Goal: Task Accomplishment & Management: Use online tool/utility

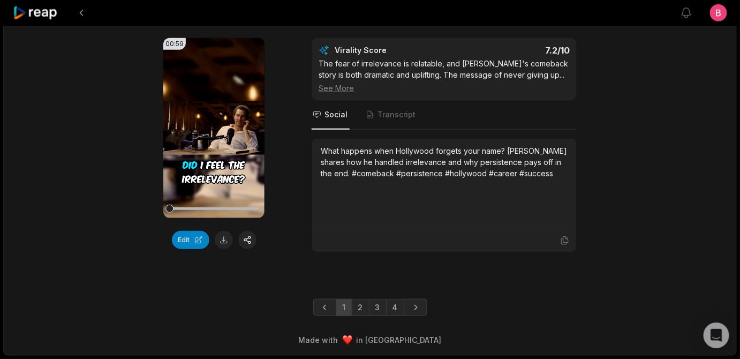
scroll to position [3374, 0]
click at [399, 299] on link "4" at bounding box center [395, 307] width 18 height 17
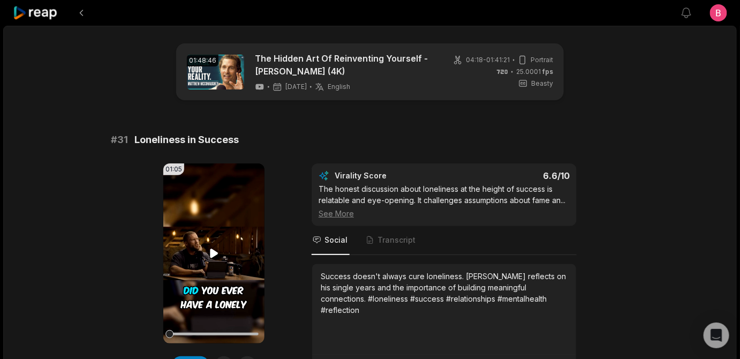
scroll to position [130, 0]
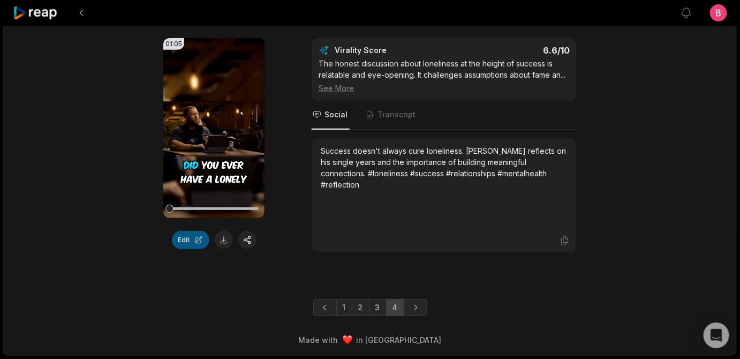
click at [182, 249] on button "Edit" at bounding box center [190, 240] width 37 height 18
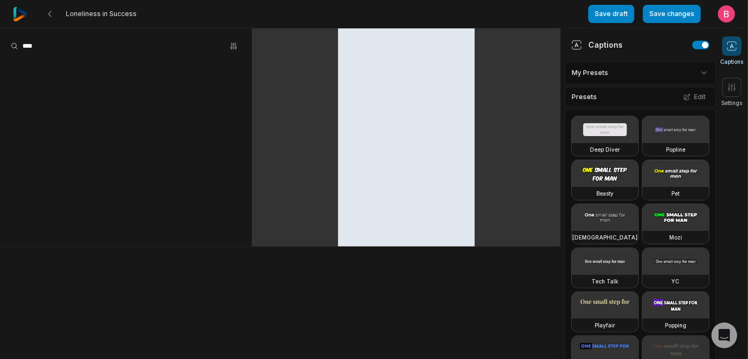
click at [725, 51] on span at bounding box center [731, 45] width 19 height 19
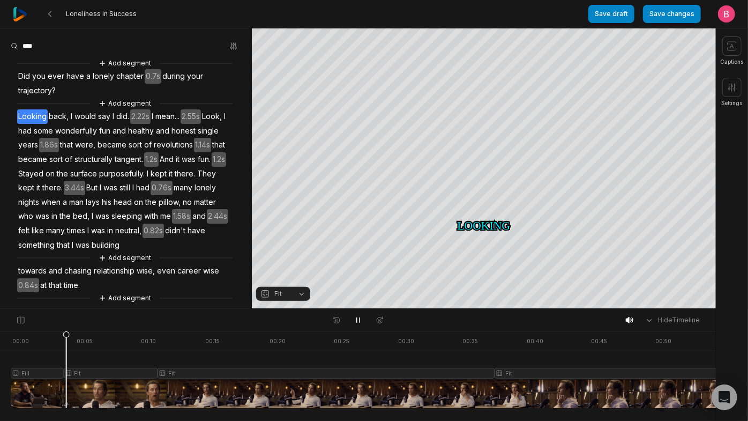
click at [69, 376] on div at bounding box center [434, 369] width 847 height 77
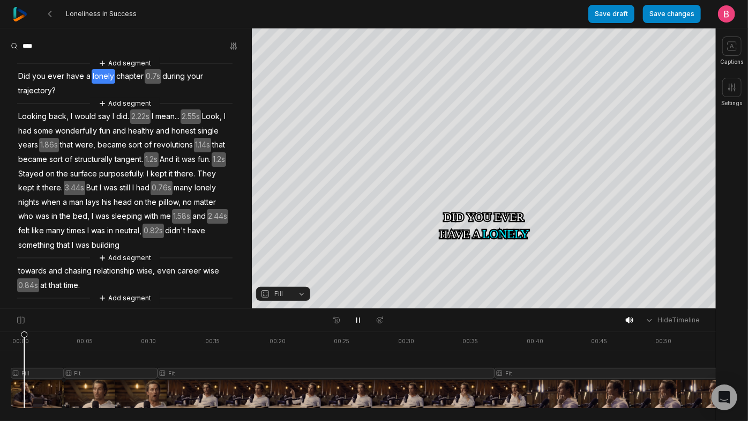
click at [27, 366] on div at bounding box center [434, 369] width 847 height 77
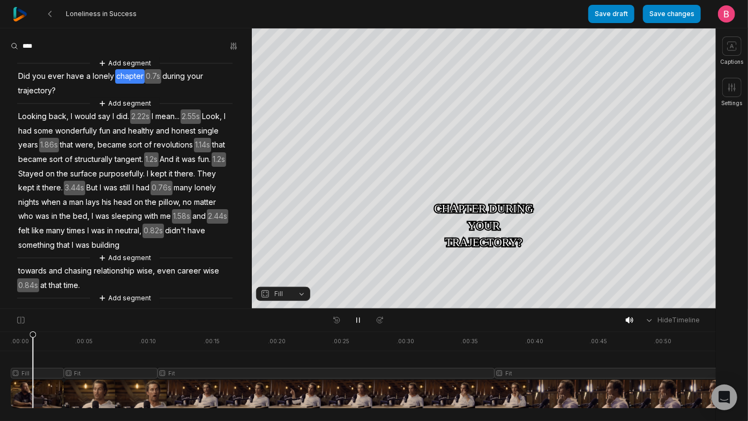
click at [17, 366] on div at bounding box center [434, 369] width 847 height 77
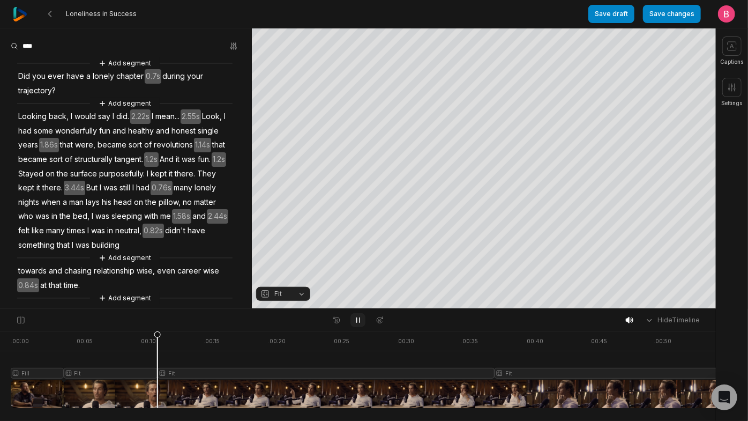
click at [356, 319] on icon at bounding box center [358, 320] width 9 height 9
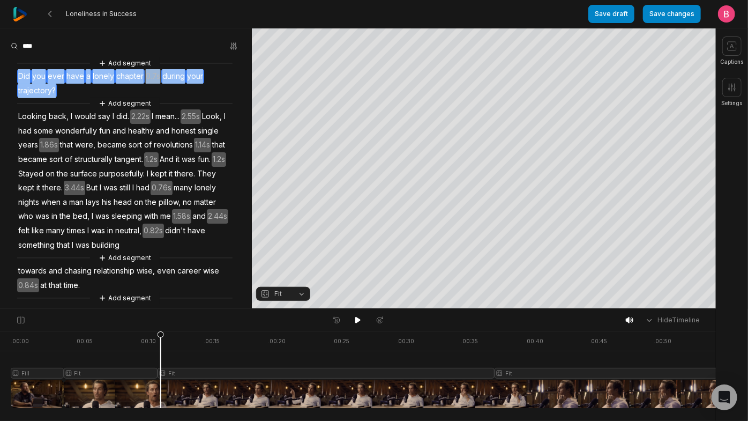
drag, startPoint x: 137, startPoint y: 104, endPoint x: 18, endPoint y: 78, distance: 121.7
click at [18, 78] on div "Add segment Did you ever have a lonely chapter 0.7s during your trajectory? Add…" at bounding box center [126, 180] width 252 height 246
click at [108, 136] on button "Remove video" at bounding box center [100, 129] width 72 height 14
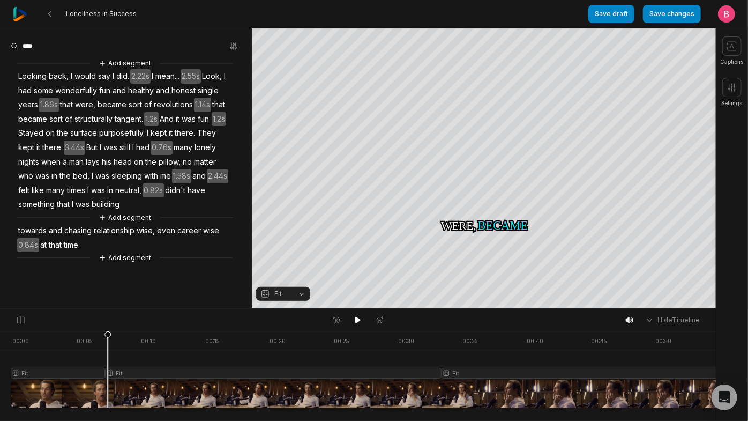
click at [23, 386] on div at bounding box center [408, 369] width 794 height 77
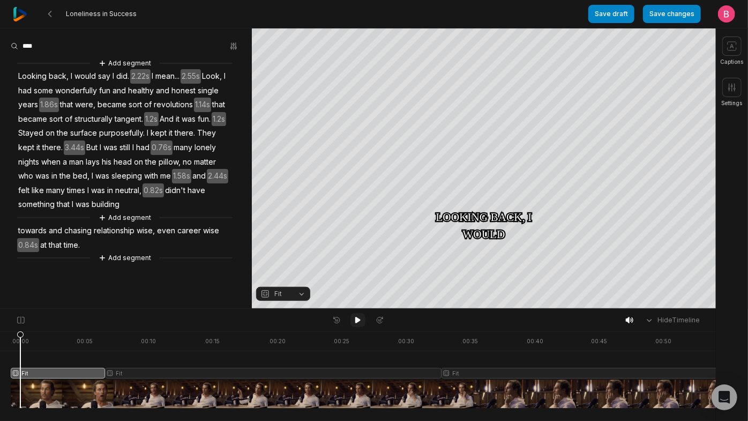
click at [356, 323] on icon at bounding box center [357, 320] width 5 height 6
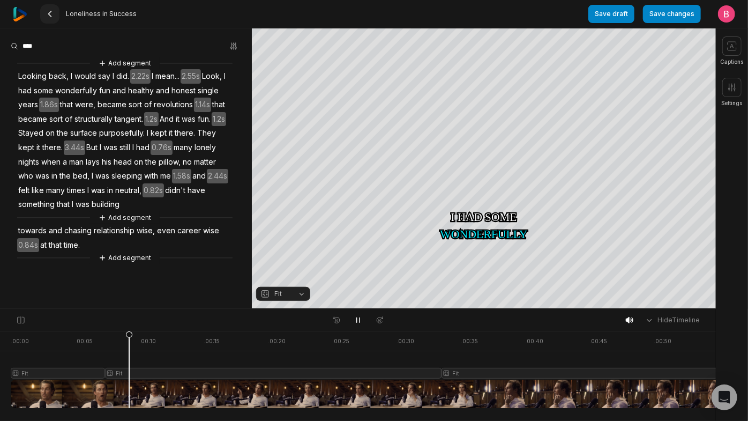
click at [59, 8] on button at bounding box center [49, 13] width 19 height 19
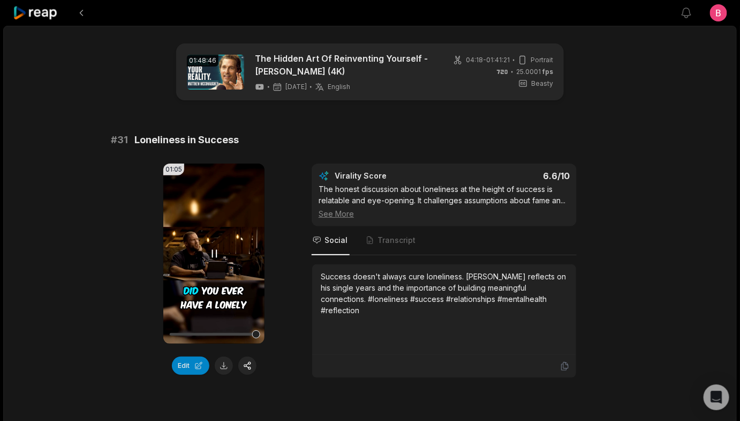
click at [249, 335] on div at bounding box center [213, 334] width 89 height 3
click at [245, 343] on div at bounding box center [213, 334] width 89 height 19
click at [210, 260] on icon at bounding box center [214, 253] width 13 height 13
click at [223, 335] on div at bounding box center [213, 334] width 89 height 3
click at [213, 258] on icon at bounding box center [214, 253] width 8 height 9
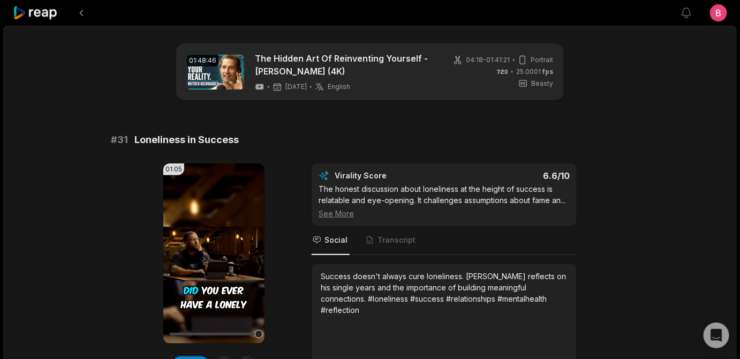
scroll to position [130, 0]
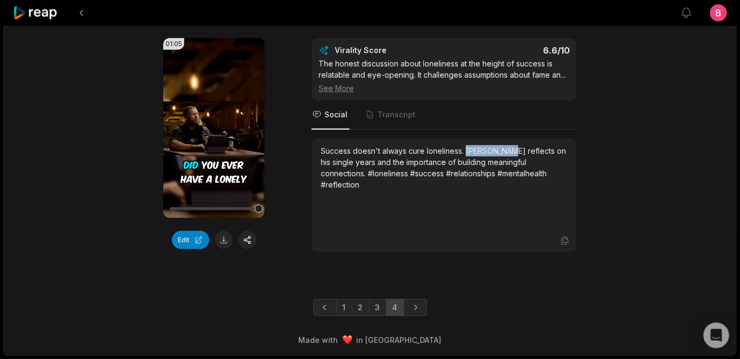
drag, startPoint x: 388, startPoint y: 224, endPoint x: 324, endPoint y: 224, distance: 64.8
click at [324, 224] on div "Success doesn't always cure loneliness. McConaughey reflects on his single year…" at bounding box center [444, 184] width 264 height 91
copy div "McConaughey"
click at [222, 249] on button at bounding box center [224, 240] width 18 height 18
click at [389, 190] on div "Success doesn't always cure loneliness. McConaughey reflects on his single year…" at bounding box center [444, 167] width 247 height 45
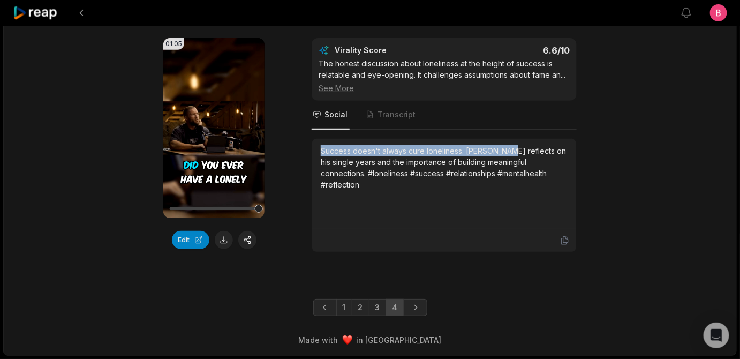
drag, startPoint x: 389, startPoint y: 226, endPoint x: 320, endPoint y: 209, distance: 71.1
click at [320, 209] on div "Success doesn't always cure loneliness. McConaughey reflects on his single year…" at bounding box center [444, 184] width 264 height 91
copy div "Success doesn't always cure loneliness. McConaughey"
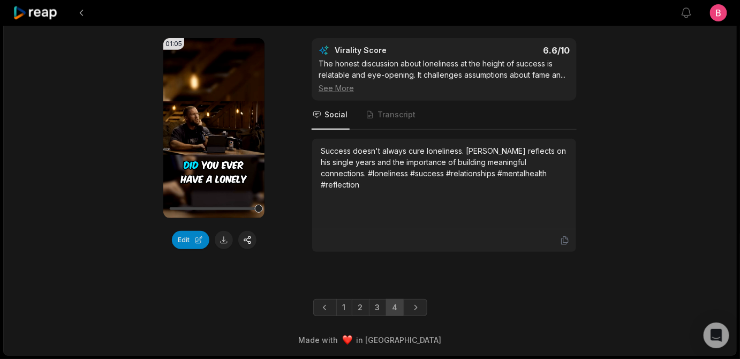
click at [653, 137] on div "01:48:46 The Hidden Art Of Reinventing Yourself - Matthew McConaughey (4K) 3 mo…" at bounding box center [370, 127] width 734 height 455
click at [189, 249] on button "Edit" at bounding box center [190, 240] width 37 height 18
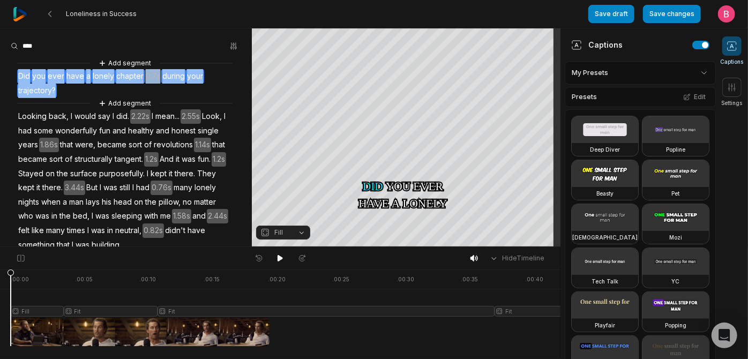
drag, startPoint x: 136, startPoint y: 100, endPoint x: 24, endPoint y: 77, distance: 114.3
click at [24, 77] on div "Add segment Did you ever have a lonely chapter 0.7s during your trajectory? Add…" at bounding box center [126, 180] width 252 height 246
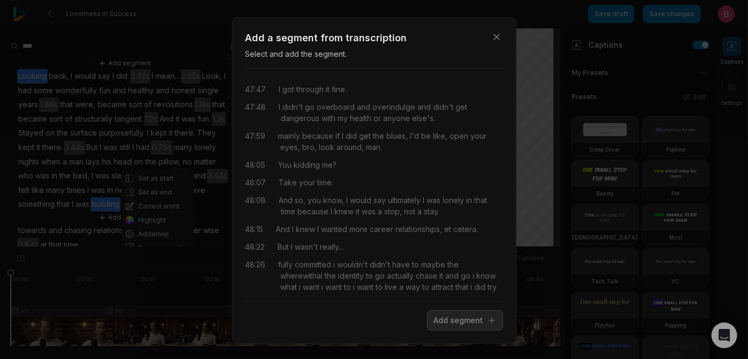
scroll to position [136, 0]
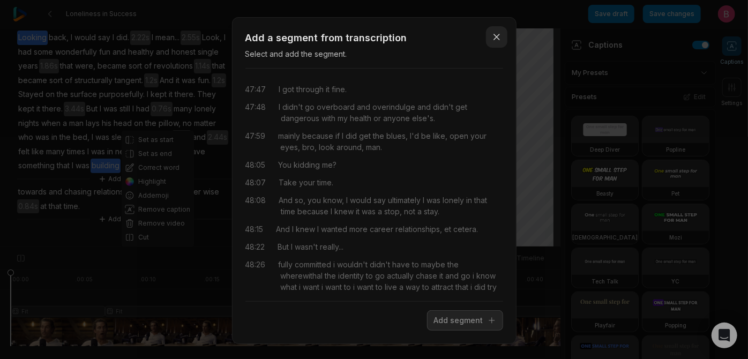
click at [491, 42] on icon "button" at bounding box center [496, 37] width 11 height 11
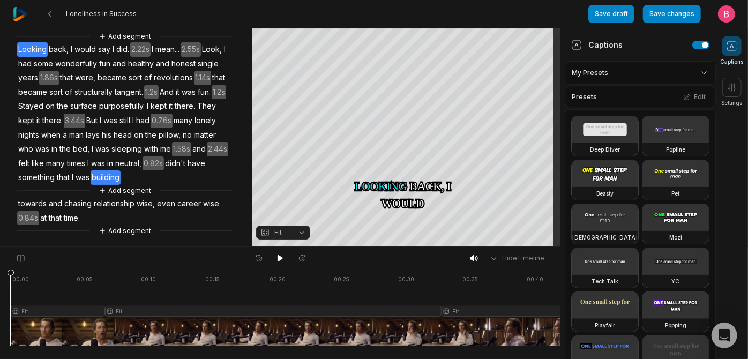
click at [229, 219] on div "Add segment Looking back, I would say I did. 2.22s I mean... 2.55s Look, I had …" at bounding box center [126, 134] width 252 height 206
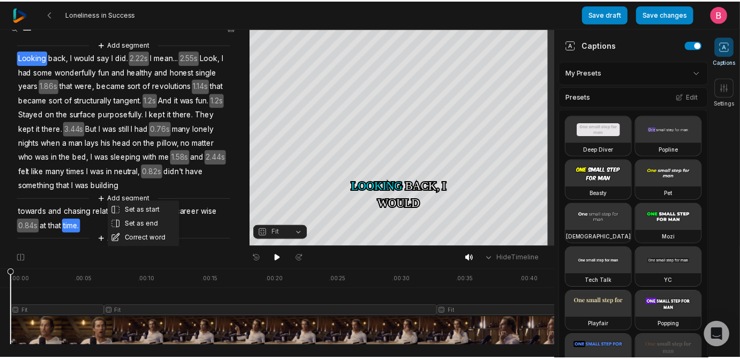
scroll to position [14, 0]
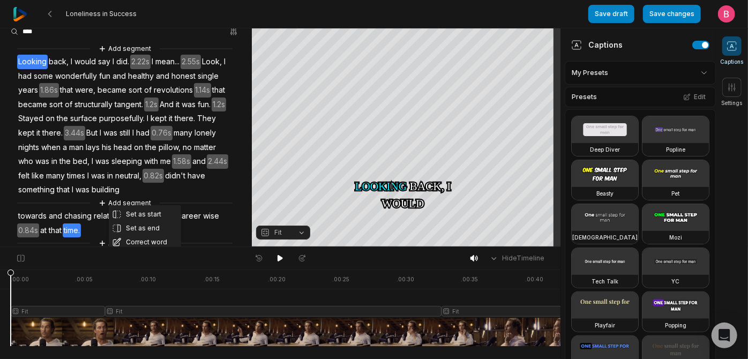
click at [727, 40] on span at bounding box center [731, 45] width 19 height 19
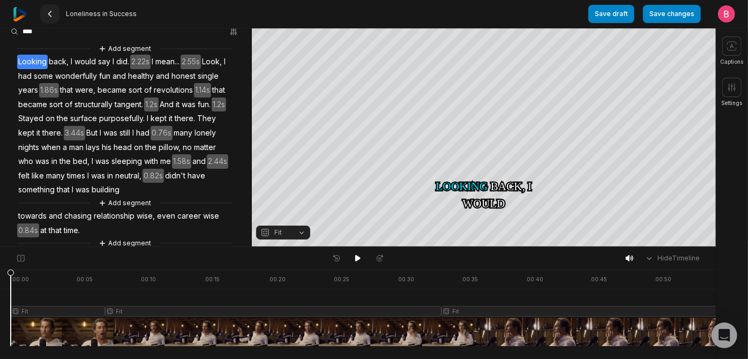
click at [51, 14] on 335 at bounding box center [50, 13] width 3 height 5
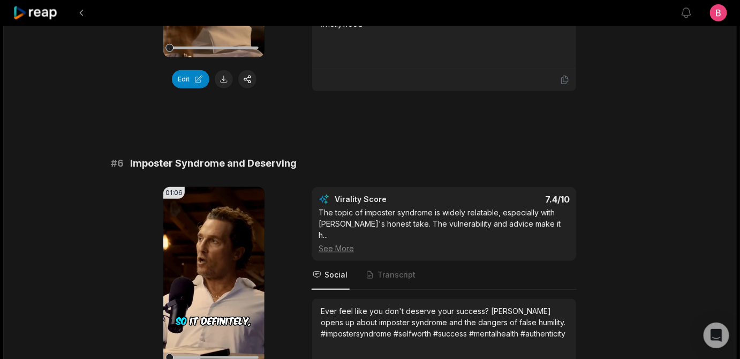
scroll to position [2077, 0]
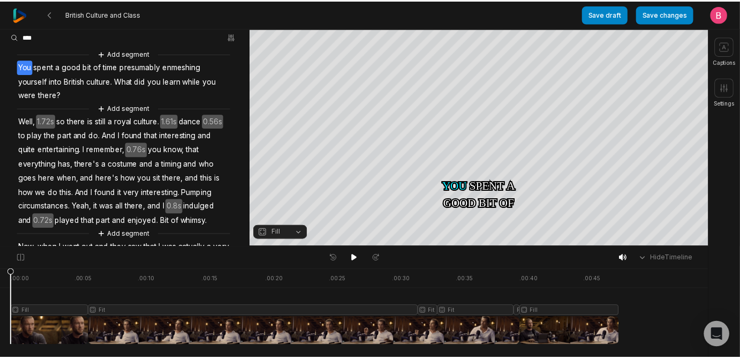
scroll to position [6, 0]
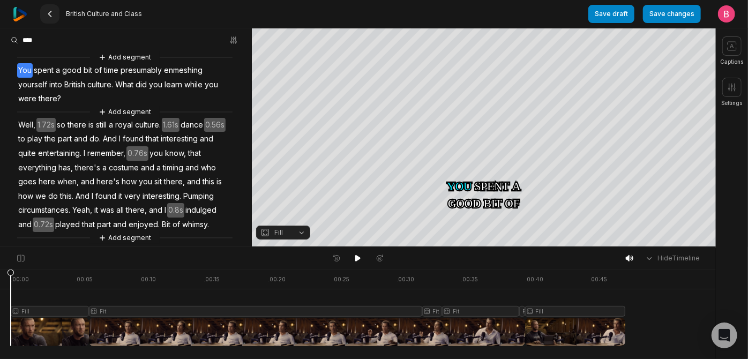
click at [54, 13] on icon at bounding box center [50, 14] width 9 height 9
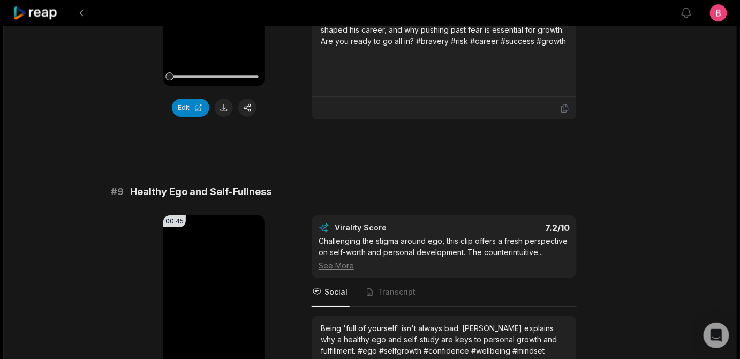
scroll to position [3117, 0]
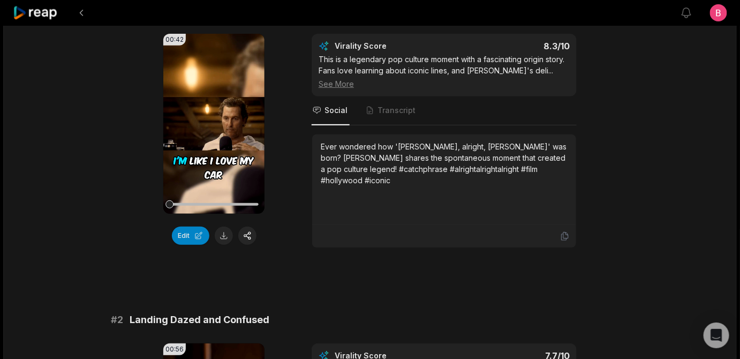
scroll to position [3374, 0]
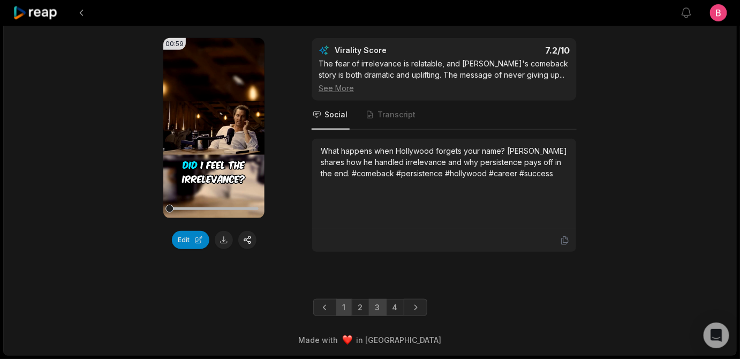
click at [386, 299] on link "3" at bounding box center [378, 307] width 18 height 17
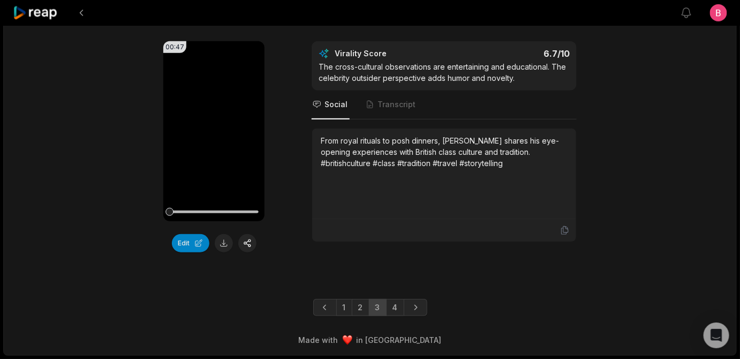
scroll to position [3357, 0]
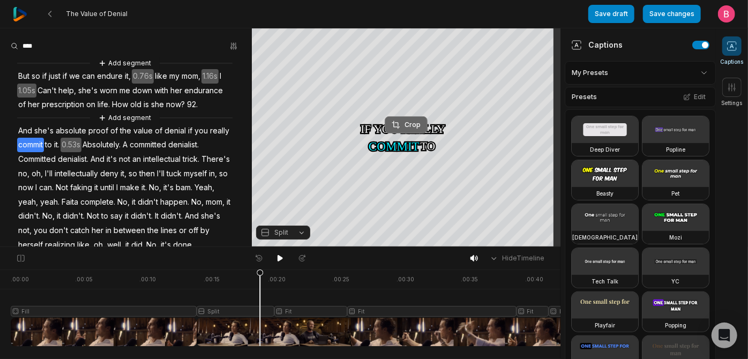
click at [403, 123] on div "Crop" at bounding box center [406, 125] width 29 height 10
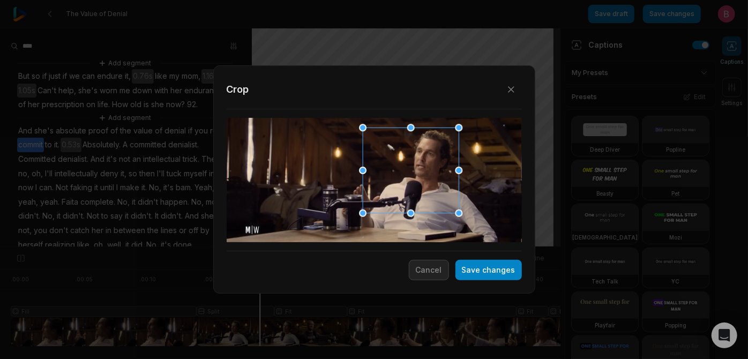
drag, startPoint x: 363, startPoint y: 187, endPoint x: 431, endPoint y: 161, distance: 73.4
click at [431, 161] on div at bounding box center [407, 170] width 96 height 85
click at [470, 268] on button "Save changes" at bounding box center [488, 270] width 66 height 20
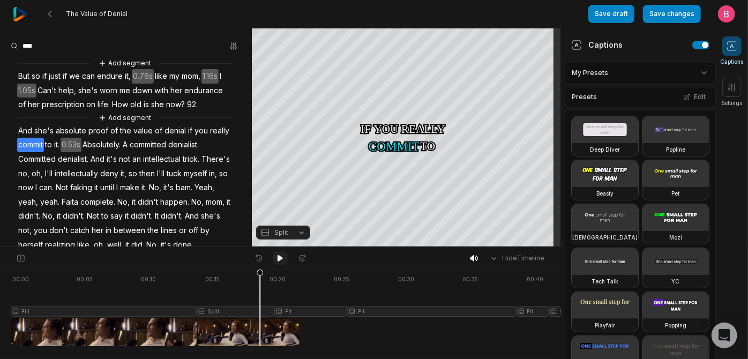
click at [277, 257] on icon at bounding box center [280, 258] width 9 height 9
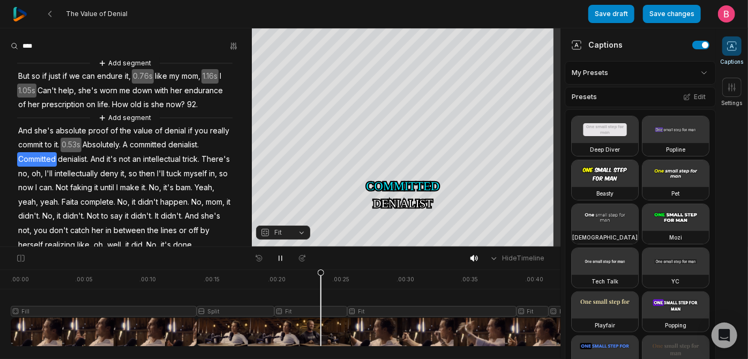
click at [735, 43] on span at bounding box center [731, 45] width 19 height 19
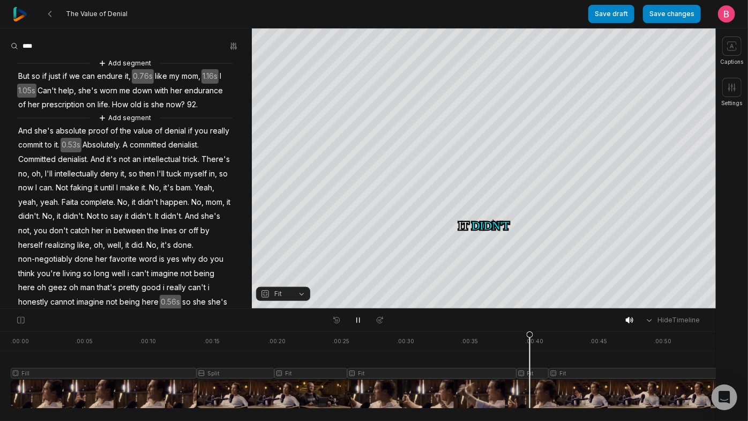
click at [407, 358] on div at bounding box center [472, 369] width 922 height 77
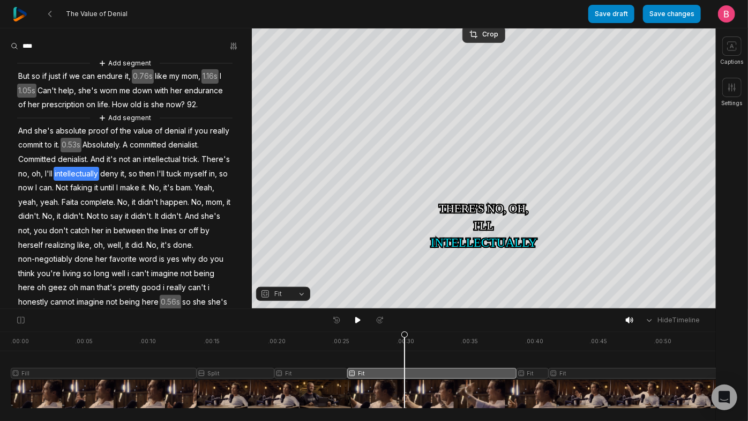
click at [494, 28] on nav "The Value of Denial Save draft Save changes Open user menu" at bounding box center [374, 14] width 748 height 28
click at [487, 31] on div "Crop" at bounding box center [483, 34] width 29 height 10
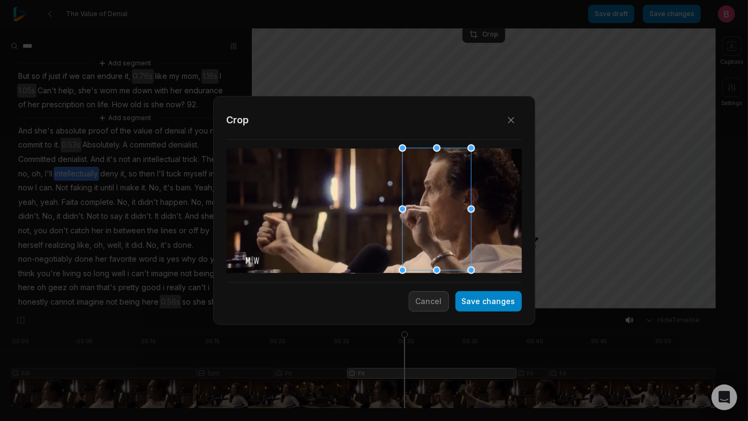
drag, startPoint x: 439, startPoint y: 215, endPoint x: 431, endPoint y: 215, distance: 7.5
click at [431, 215] on div at bounding box center [433, 209] width 69 height 122
click at [459, 310] on button "Save changes" at bounding box center [488, 301] width 66 height 20
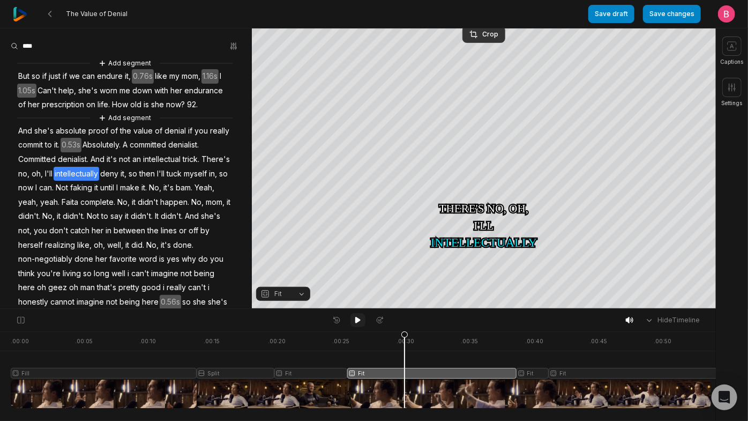
click at [359, 322] on icon at bounding box center [357, 320] width 5 height 6
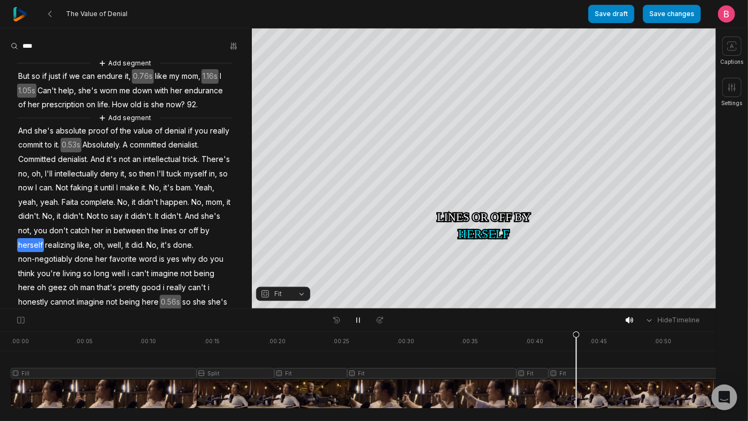
click at [414, 358] on div at bounding box center [472, 369] width 922 height 77
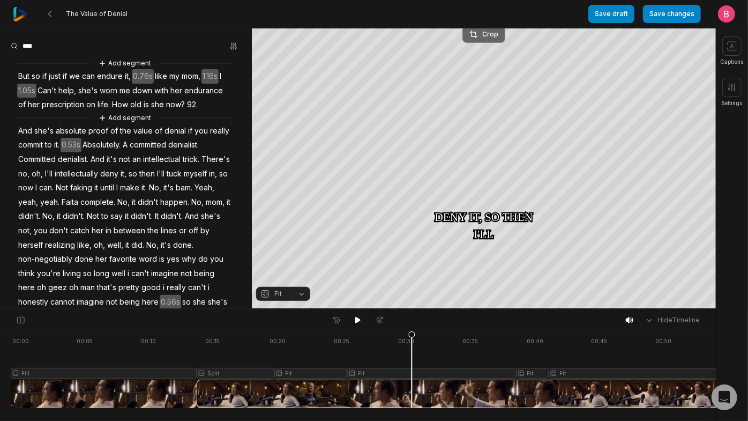
click at [491, 40] on button "Crop" at bounding box center [483, 34] width 43 height 17
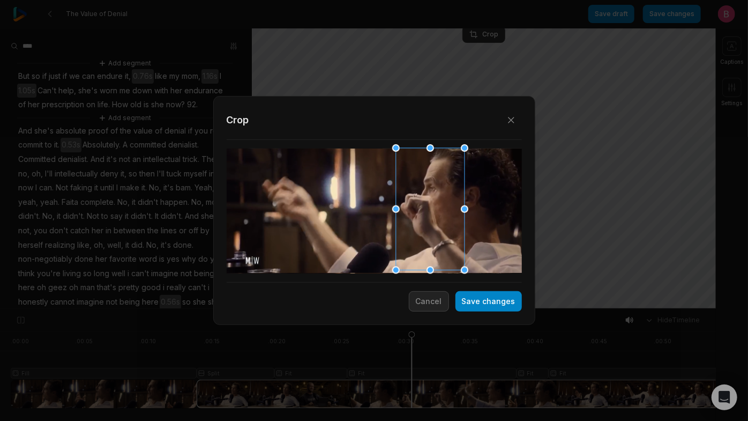
drag, startPoint x: 434, startPoint y: 214, endPoint x: 427, endPoint y: 214, distance: 7.0
click at [427, 214] on div at bounding box center [426, 209] width 69 height 122
click at [468, 297] on button "Save changes" at bounding box center [488, 301] width 66 height 20
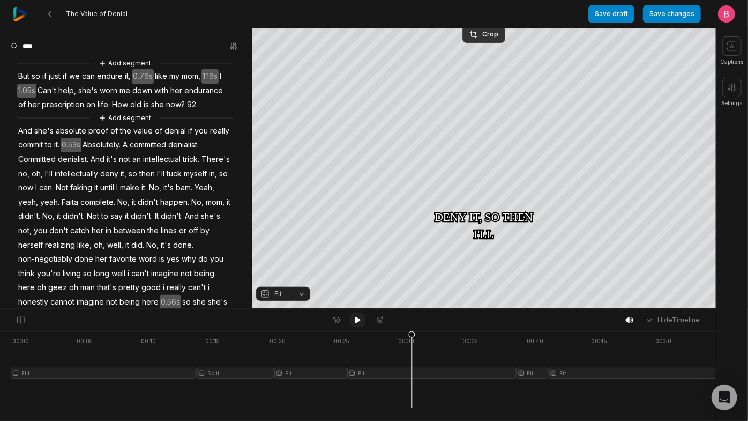
click at [352, 322] on button at bounding box center [357, 320] width 15 height 14
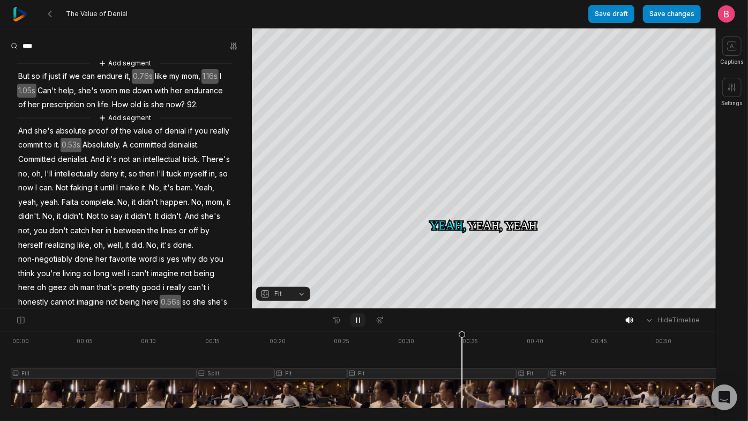
click at [358, 317] on button at bounding box center [357, 320] width 15 height 14
click at [457, 369] on div at bounding box center [472, 369] width 922 height 77
click at [355, 316] on button at bounding box center [357, 320] width 15 height 14
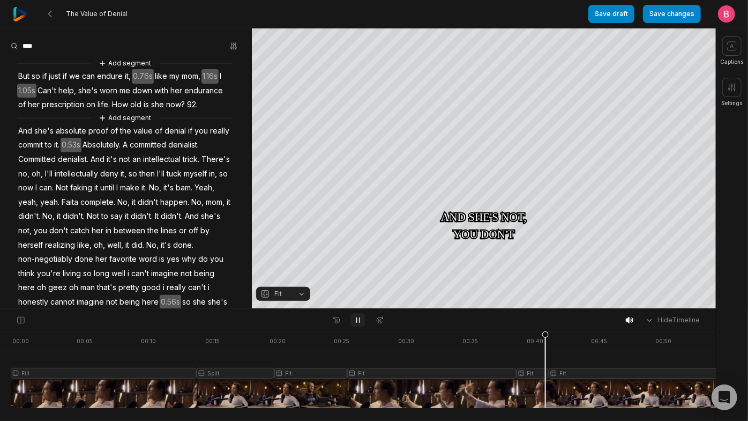
click at [363, 322] on button at bounding box center [357, 320] width 15 height 14
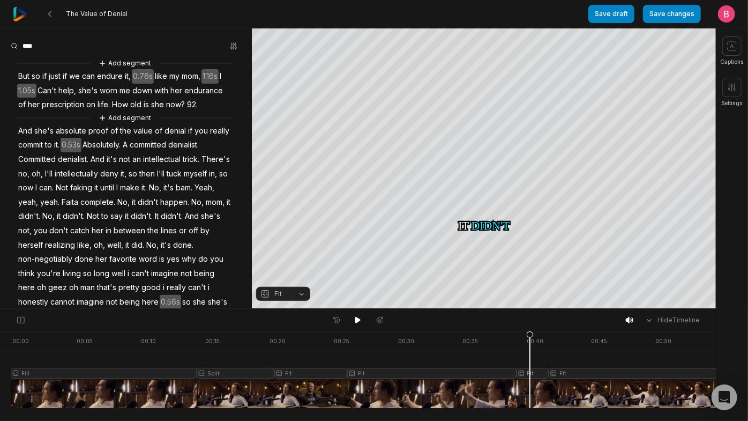
click at [532, 388] on div at bounding box center [472, 369] width 922 height 77
click at [484, 39] on button "Crop" at bounding box center [483, 34] width 43 height 17
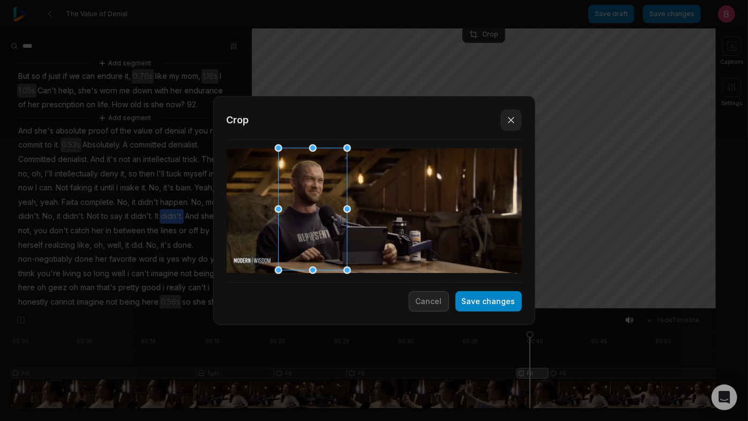
click at [509, 115] on icon "button" at bounding box center [511, 120] width 11 height 11
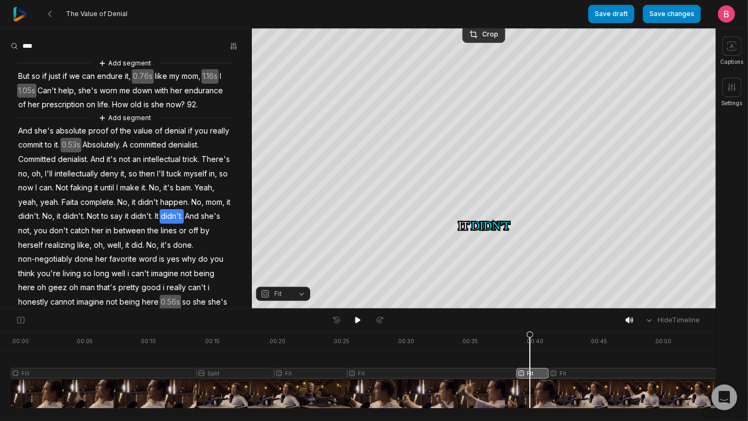
click at [480, 319] on div "Hide Timeline" at bounding box center [358, 320] width 716 height 22
click at [361, 324] on icon at bounding box center [358, 320] width 9 height 9
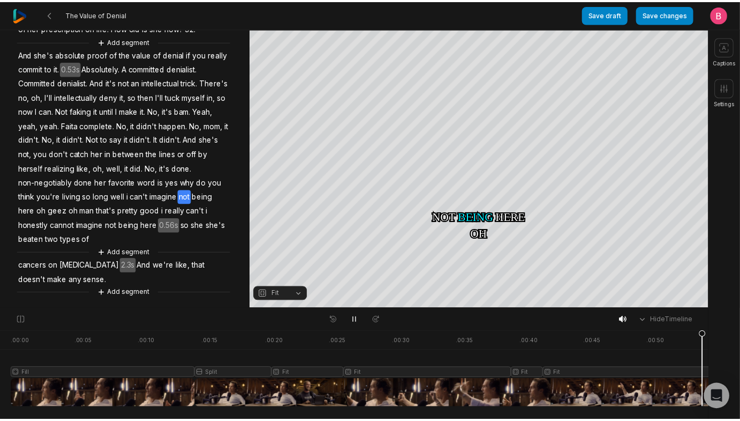
scroll to position [267, 0]
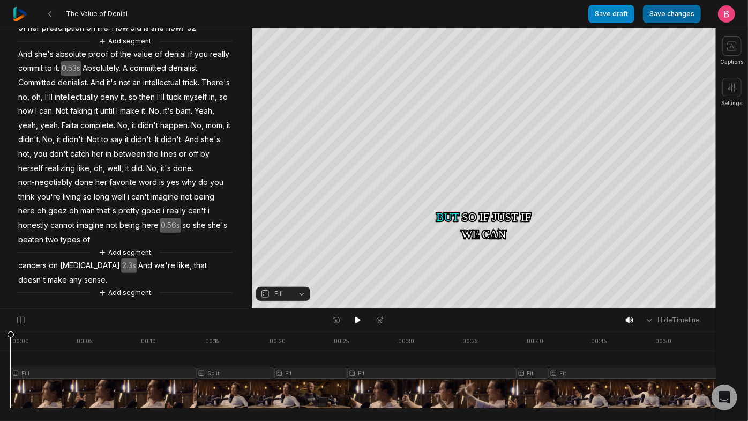
click at [650, 19] on button "Save changes" at bounding box center [672, 14] width 58 height 18
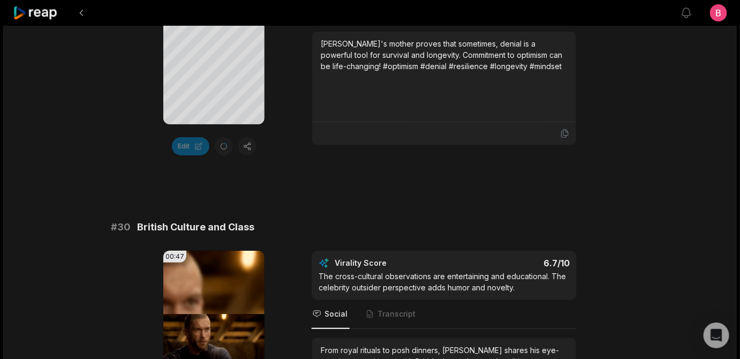
scroll to position [2578, 0]
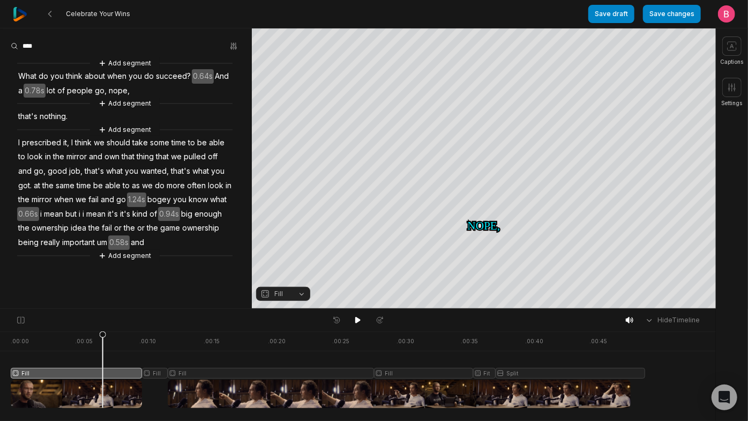
click at [304, 296] on button "Fill" at bounding box center [283, 294] width 54 height 14
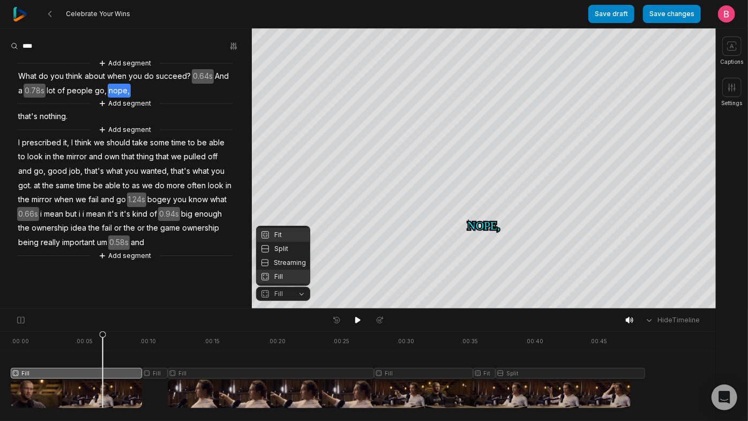
click at [283, 228] on div "Fit" at bounding box center [283, 235] width 54 height 14
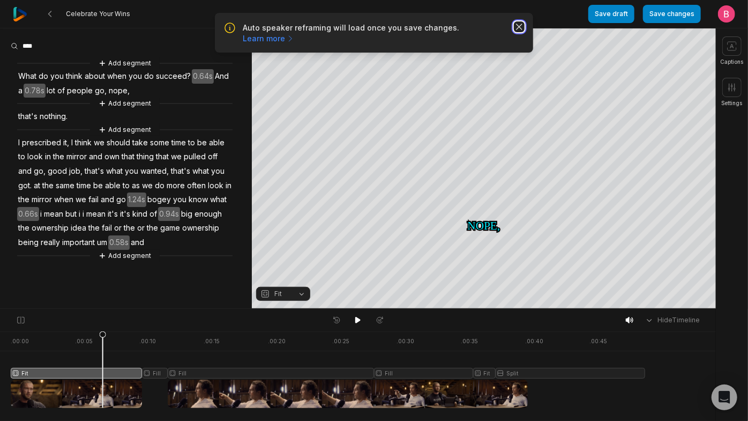
click at [514, 32] on icon "button" at bounding box center [519, 26] width 11 height 11
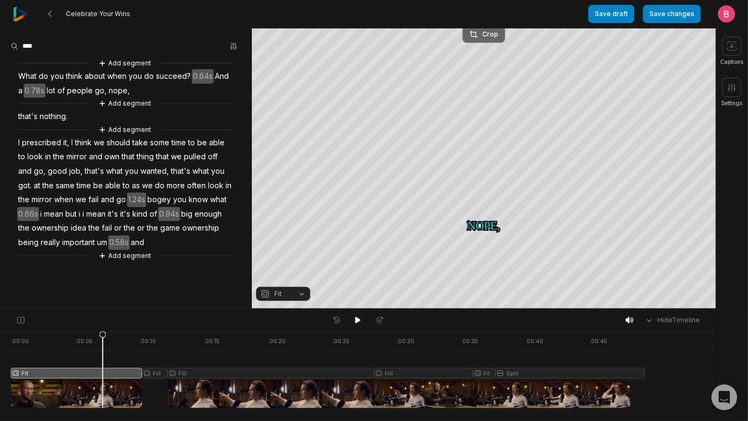
click at [484, 38] on div "Crop" at bounding box center [483, 34] width 29 height 10
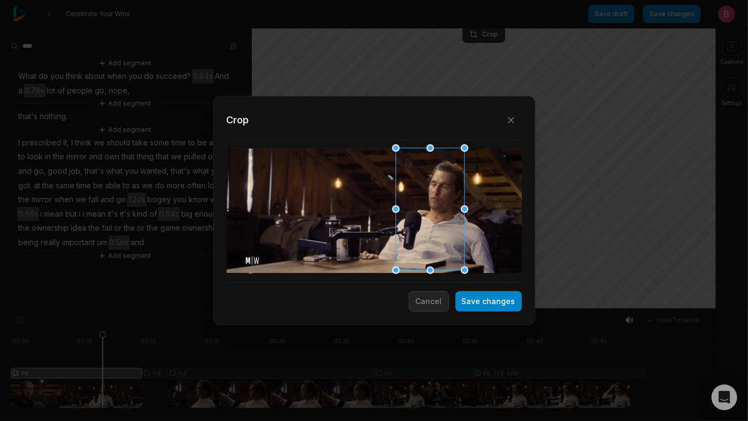
drag, startPoint x: 394, startPoint y: 221, endPoint x: 450, endPoint y: 211, distance: 56.6
click at [450, 211] on div at bounding box center [426, 209] width 69 height 122
click at [468, 306] on button "Save changes" at bounding box center [488, 301] width 66 height 20
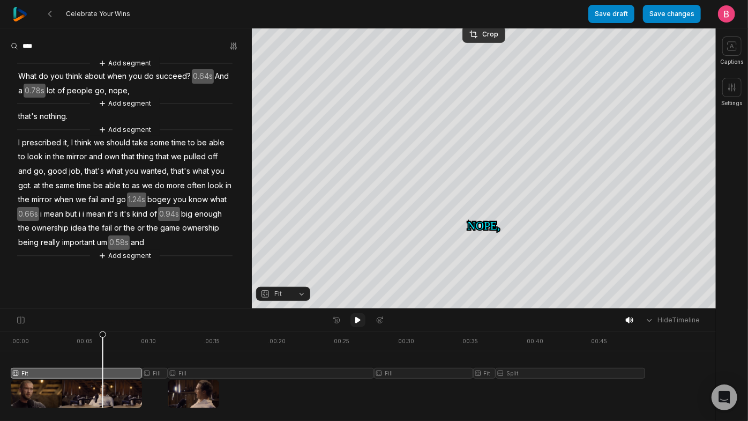
click at [354, 318] on icon at bounding box center [358, 320] width 9 height 9
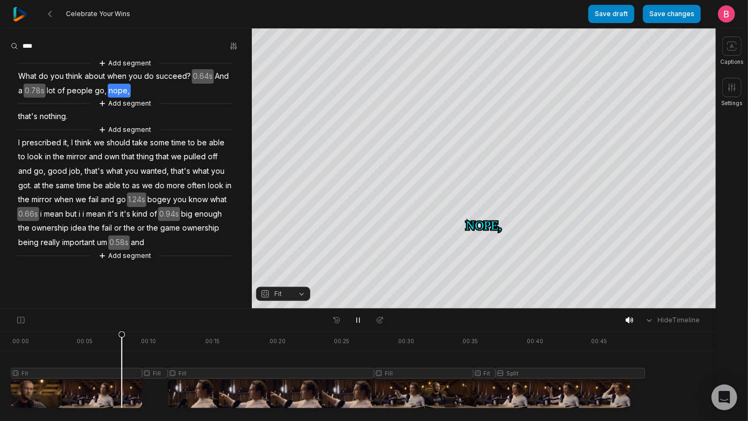
click at [12, 358] on div "Fit Fill Fill Fill Fit Split" at bounding box center [358, 364] width 716 height 28
click at [18, 358] on div at bounding box center [328, 369] width 634 height 77
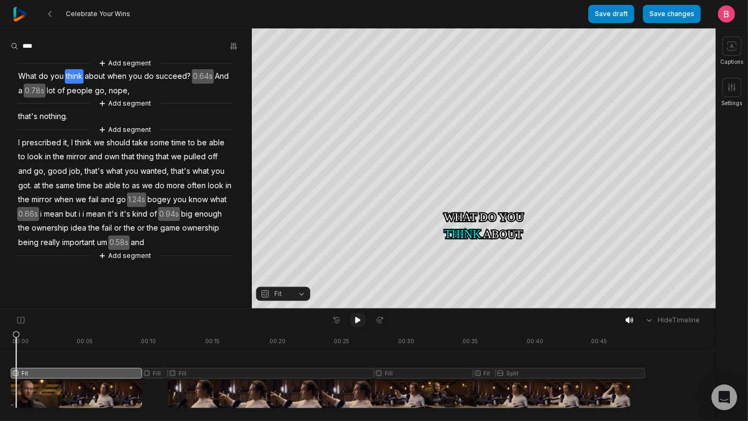
click at [349, 317] on div at bounding box center [357, 320] width 59 height 14
click at [354, 322] on icon at bounding box center [358, 320] width 9 height 9
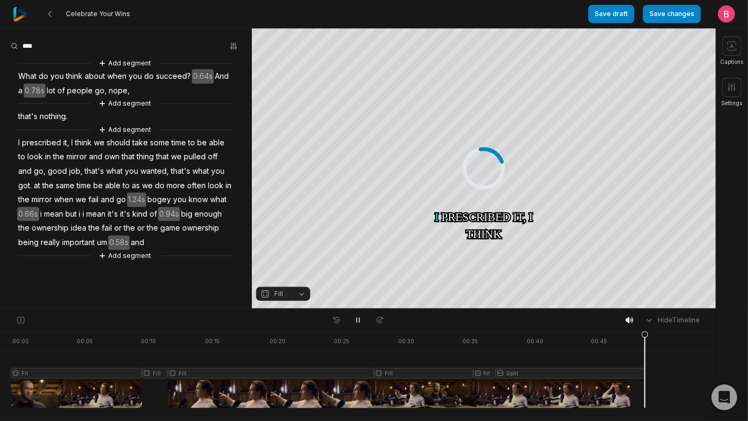
click at [149, 358] on div at bounding box center [328, 369] width 634 height 77
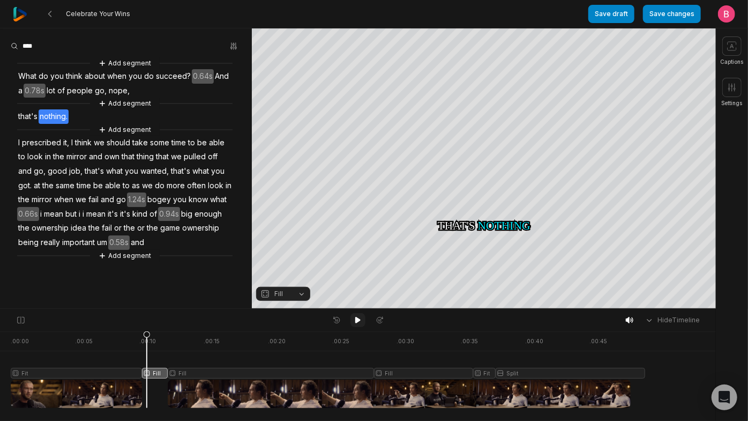
click at [352, 322] on button at bounding box center [357, 320] width 15 height 14
click at [129, 358] on div at bounding box center [328, 369] width 634 height 77
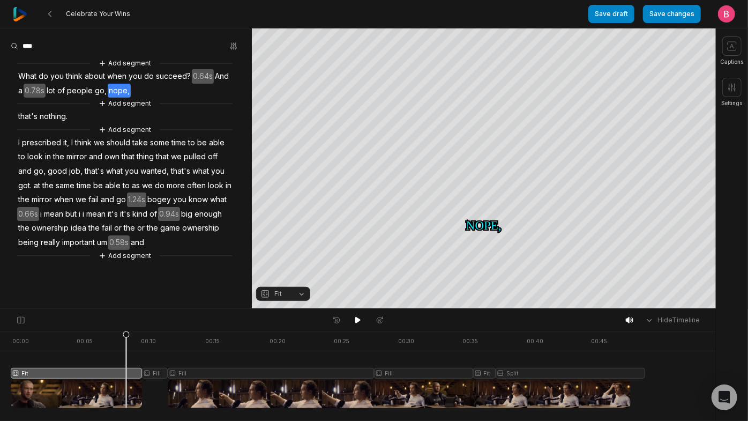
click at [347, 325] on div at bounding box center [357, 320] width 59 height 14
click at [354, 324] on icon at bounding box center [358, 320] width 9 height 9
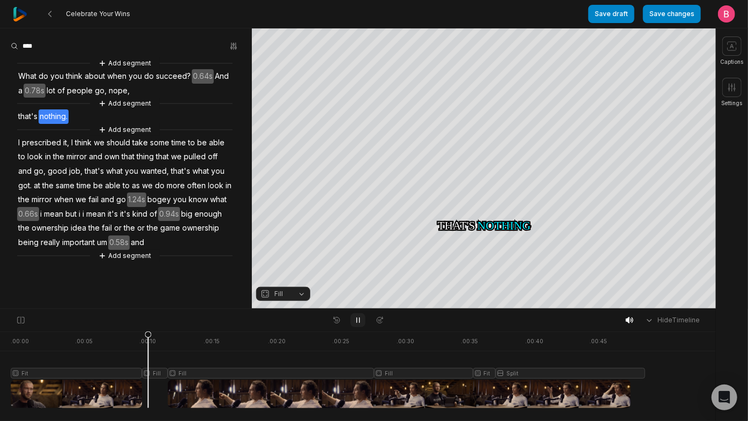
click at [356, 322] on icon at bounding box center [358, 320] width 9 height 9
click at [356, 322] on icon at bounding box center [357, 320] width 5 height 6
click at [157, 358] on div at bounding box center [328, 369] width 634 height 77
click at [301, 296] on button "Fill" at bounding box center [283, 294] width 54 height 14
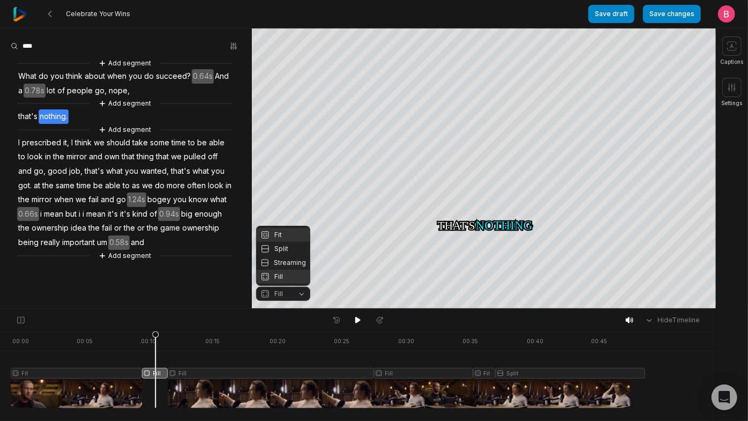
click at [287, 228] on div "Fit" at bounding box center [283, 235] width 54 height 14
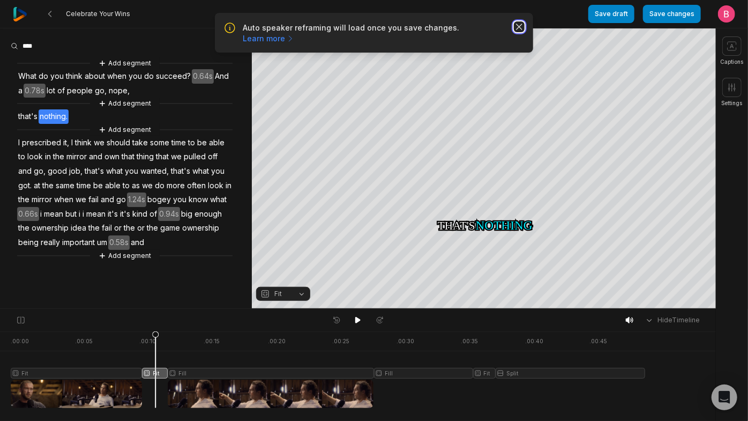
click at [519, 32] on icon "button" at bounding box center [519, 26] width 11 height 11
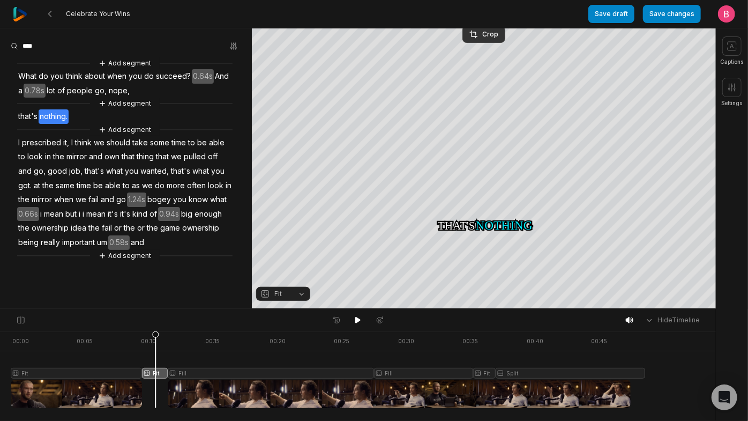
click at [489, 28] on nav "Celebrate Your Wins Save draft Save changes Open user menu" at bounding box center [374, 14] width 748 height 28
click at [487, 33] on div "Crop" at bounding box center [483, 34] width 29 height 10
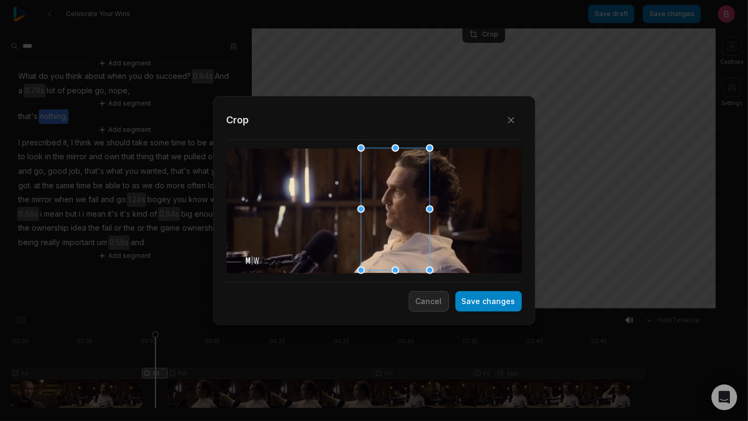
drag, startPoint x: 400, startPoint y: 202, endPoint x: 421, endPoint y: 201, distance: 21.0
click at [421, 201] on div at bounding box center [391, 209] width 69 height 122
click at [455, 295] on button "Save changes" at bounding box center [488, 301] width 66 height 20
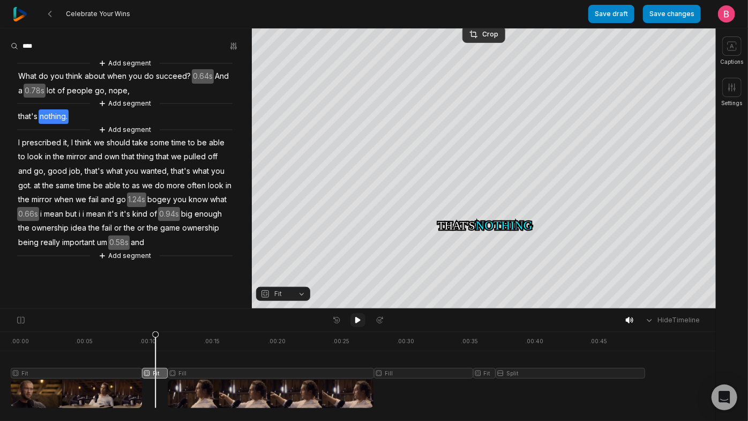
click at [356, 321] on icon at bounding box center [357, 320] width 5 height 6
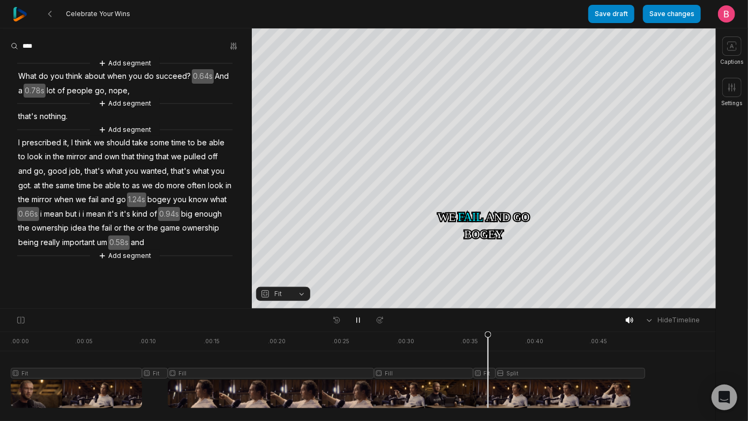
click at [400, 358] on div at bounding box center [328, 369] width 634 height 77
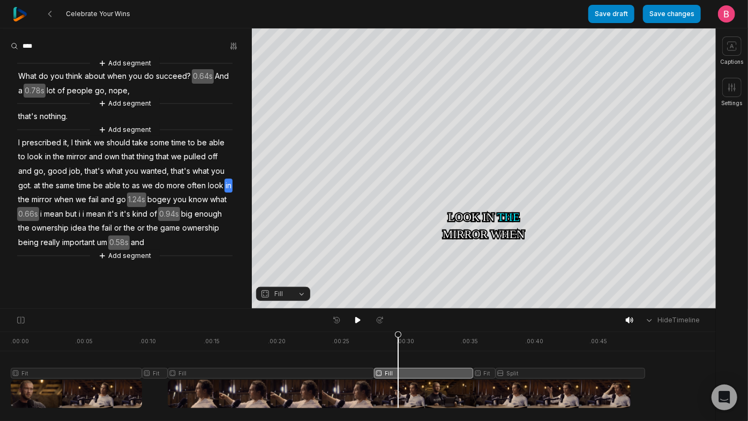
click at [298, 299] on button "Fill" at bounding box center [283, 294] width 54 height 14
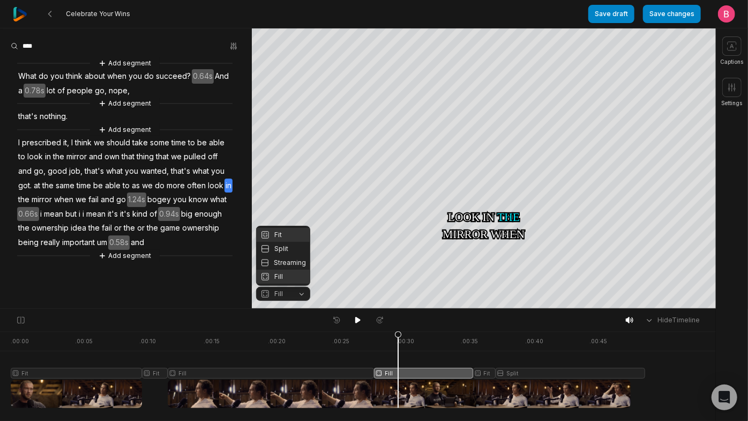
click at [294, 228] on div "Fit" at bounding box center [283, 235] width 54 height 14
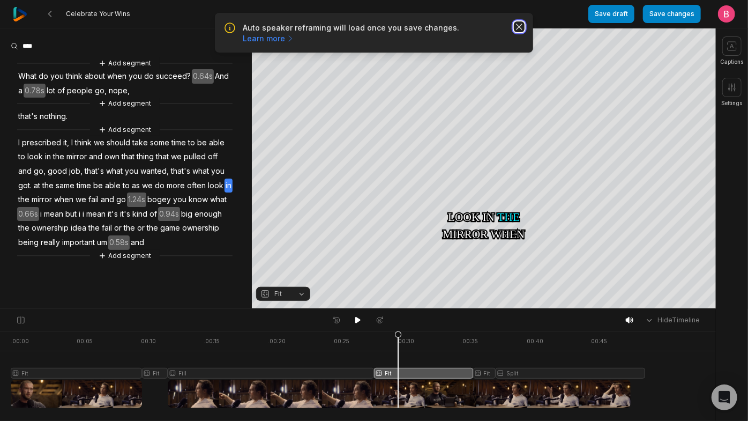
click at [516, 29] on icon "button" at bounding box center [518, 26] width 5 height 5
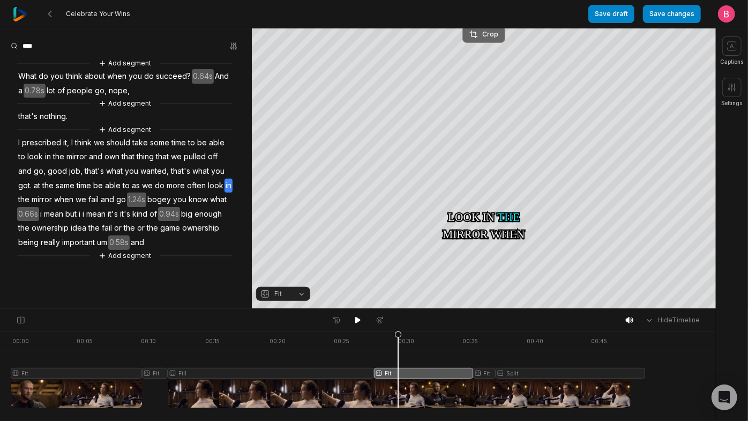
click at [485, 39] on button "Crop" at bounding box center [483, 34] width 43 height 17
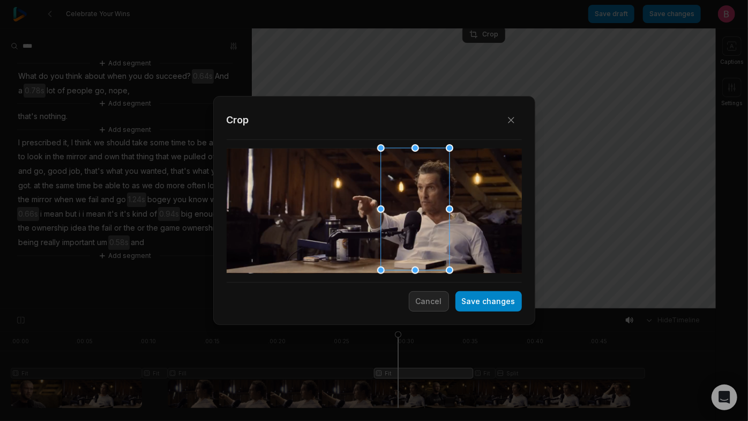
drag, startPoint x: 401, startPoint y: 199, endPoint x: 437, endPoint y: 197, distance: 35.9
click at [437, 197] on div at bounding box center [411, 209] width 69 height 122
click at [477, 304] on button "Save changes" at bounding box center [488, 301] width 66 height 20
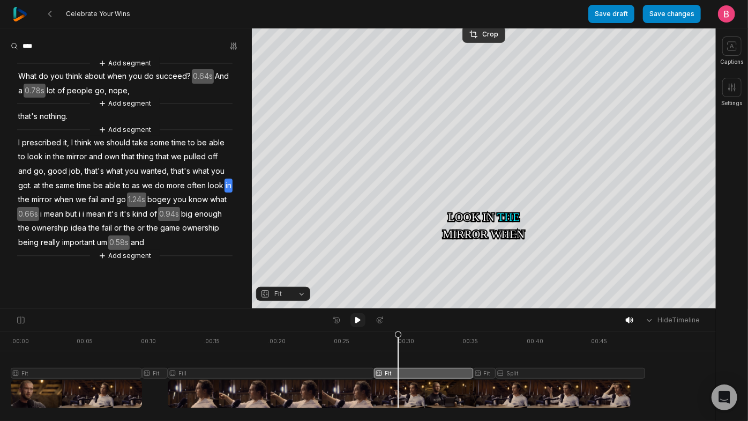
click at [360, 322] on icon at bounding box center [358, 320] width 9 height 9
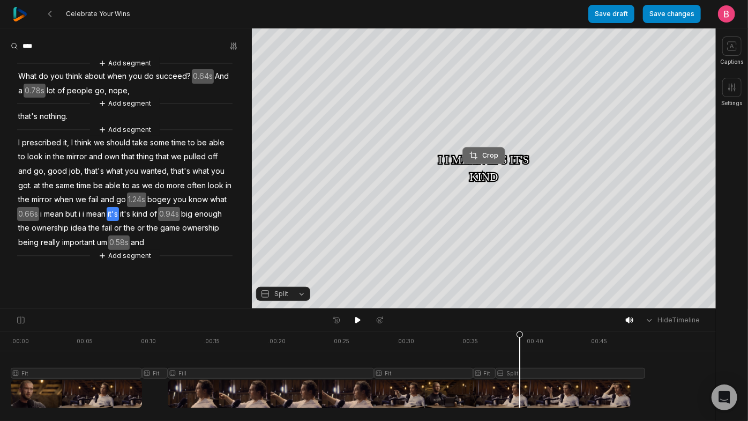
click at [478, 155] on div "Crop" at bounding box center [483, 156] width 29 height 10
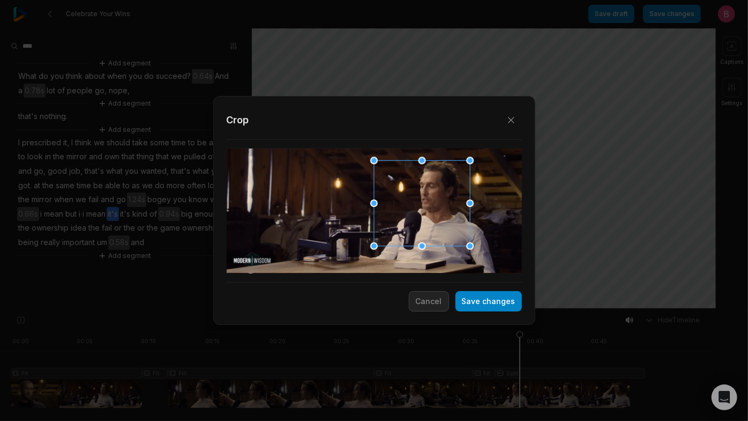
drag, startPoint x: 354, startPoint y: 234, endPoint x: 433, endPoint y: 210, distance: 82.9
click at [433, 210] on div at bounding box center [419, 203] width 96 height 85
click at [464, 306] on button "Save changes" at bounding box center [488, 301] width 66 height 20
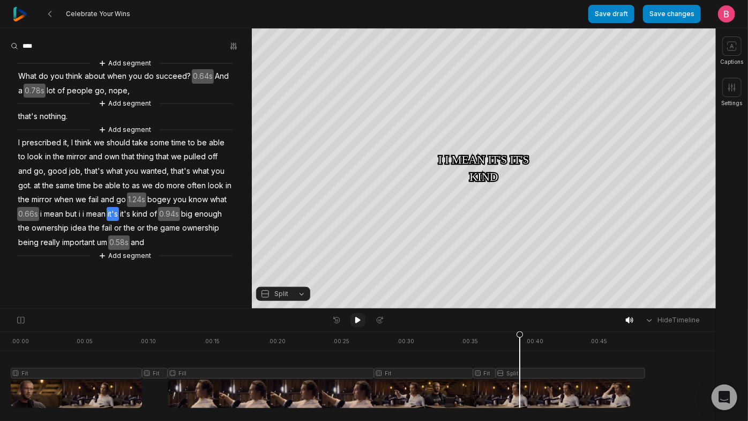
click at [363, 325] on button at bounding box center [357, 320] width 15 height 14
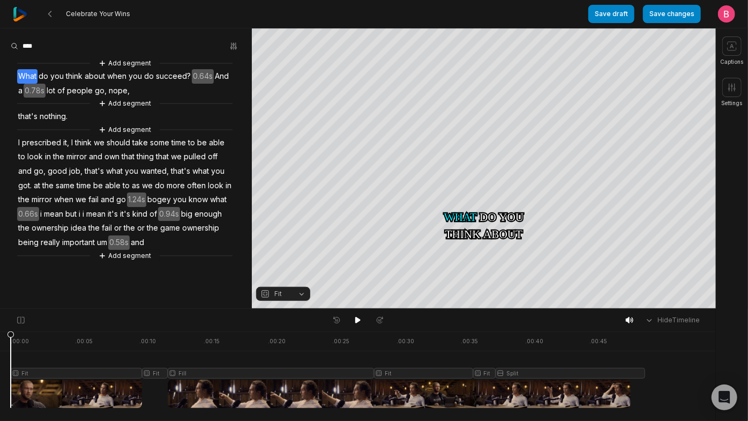
scroll to position [89, 0]
click at [131, 261] on button "Add segment" at bounding box center [124, 256] width 57 height 12
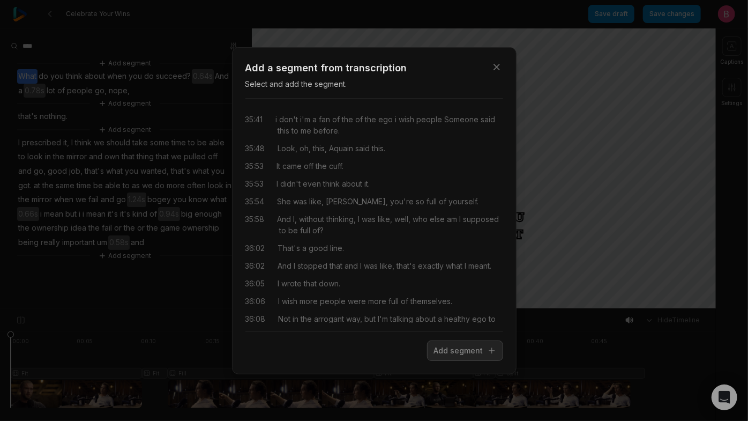
scroll to position [89, 0]
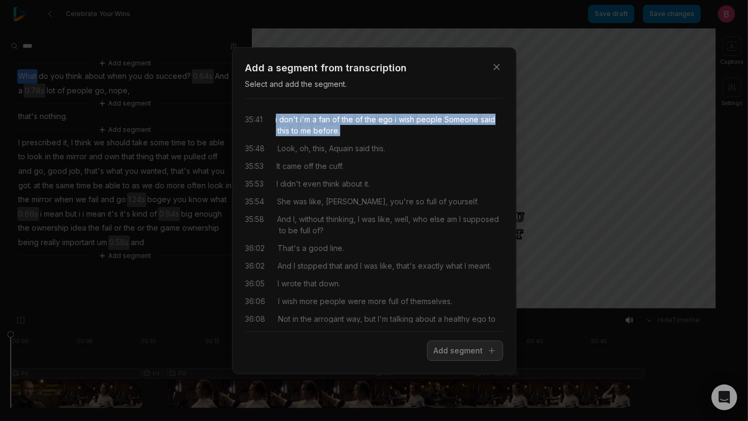
drag, startPoint x: 475, startPoint y: 141, endPoint x: 279, endPoint y: 117, distance: 197.5
click at [279, 117] on div "35:41 i don't i'm a fan of the of the ego i wish people Someone said this to me…" at bounding box center [374, 125] width 258 height 22
click at [427, 361] on button "Add segment" at bounding box center [465, 350] width 76 height 20
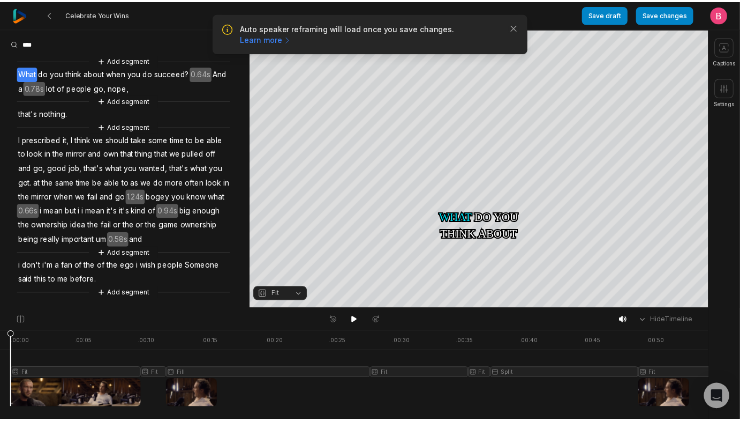
scroll to position [140, 0]
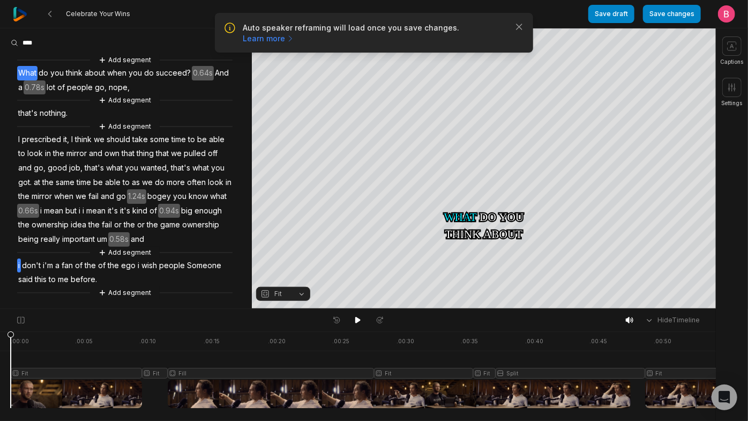
click at [21, 258] on span "i" at bounding box center [19, 265] width 4 height 14
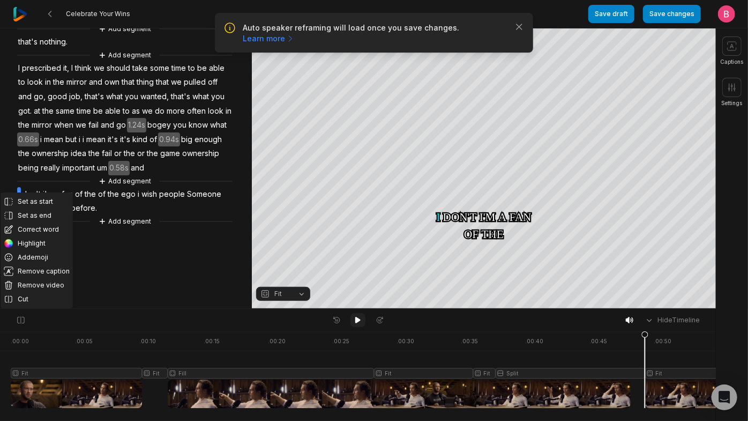
click at [356, 322] on icon at bounding box center [357, 320] width 5 height 6
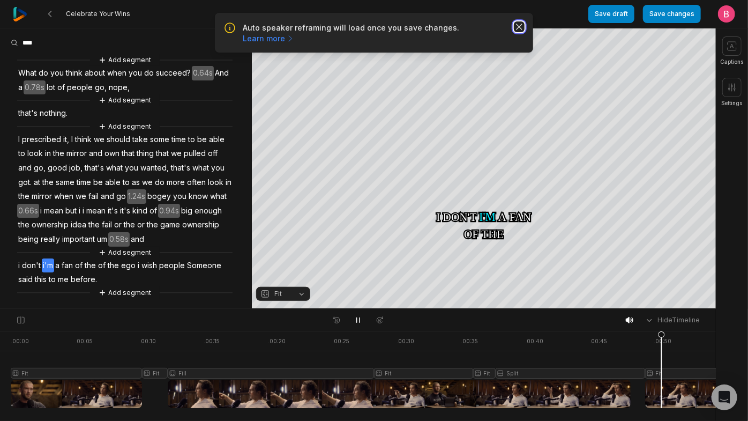
click at [514, 32] on icon "button" at bounding box center [519, 26] width 11 height 11
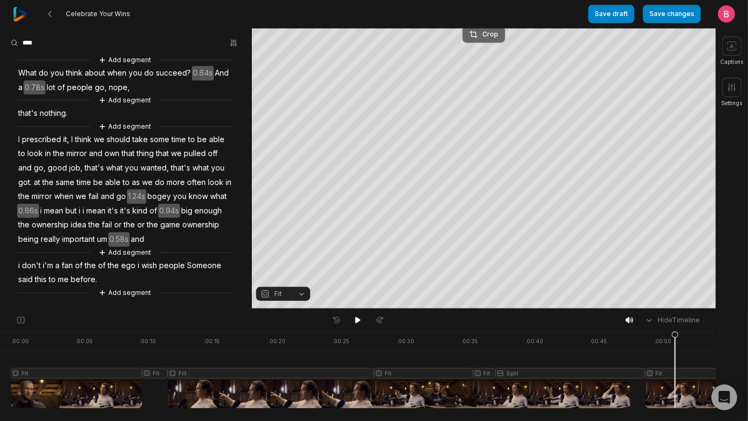
click at [487, 31] on div "Crop" at bounding box center [483, 34] width 29 height 10
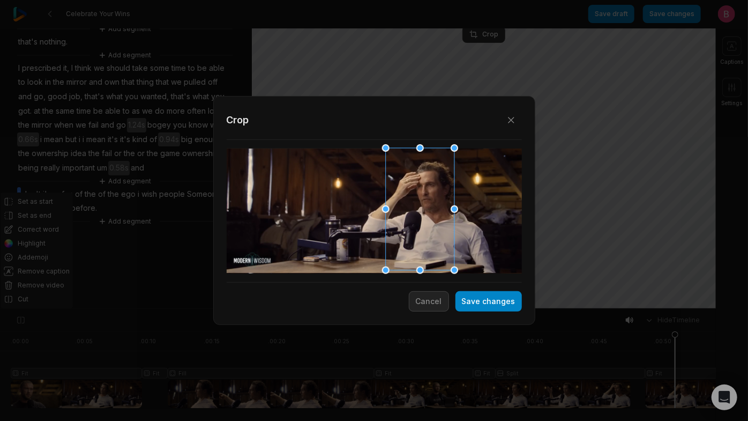
drag, startPoint x: 426, startPoint y: 196, endPoint x: 441, endPoint y: 194, distance: 14.5
click at [441, 194] on div at bounding box center [416, 209] width 69 height 122
click at [474, 298] on button "Save changes" at bounding box center [488, 301] width 66 height 20
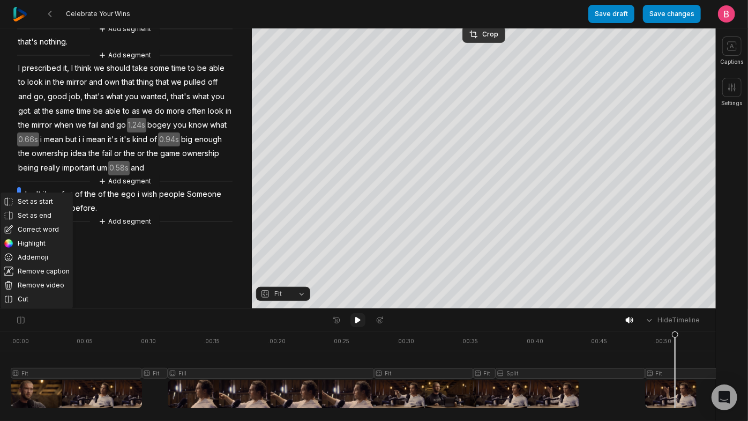
click at [356, 324] on icon at bounding box center [358, 320] width 9 height 9
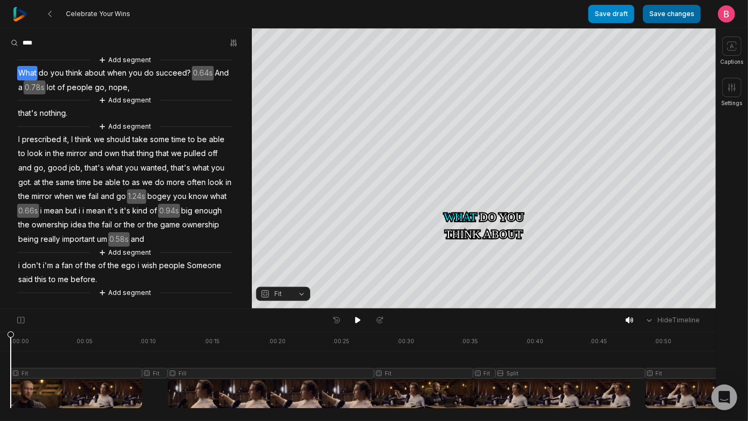
click at [656, 17] on button "Save changes" at bounding box center [672, 14] width 58 height 18
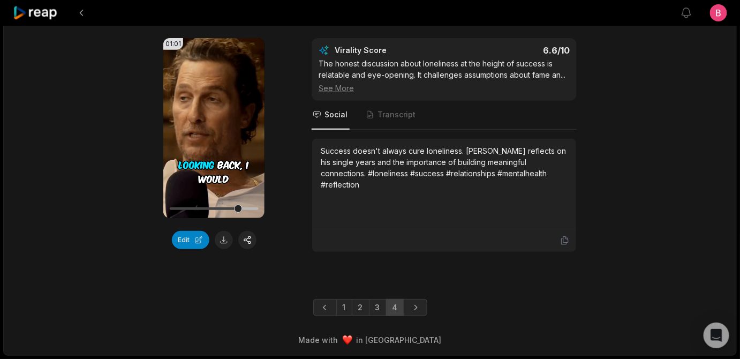
click at [618, 124] on div "01:01 Your browser does not support mp4 format. Edit Virality Score 6.6 /10 The…" at bounding box center [370, 145] width 519 height 214
click at [217, 130] on video "Your browser does not support mp4 format." at bounding box center [213, 128] width 101 height 180
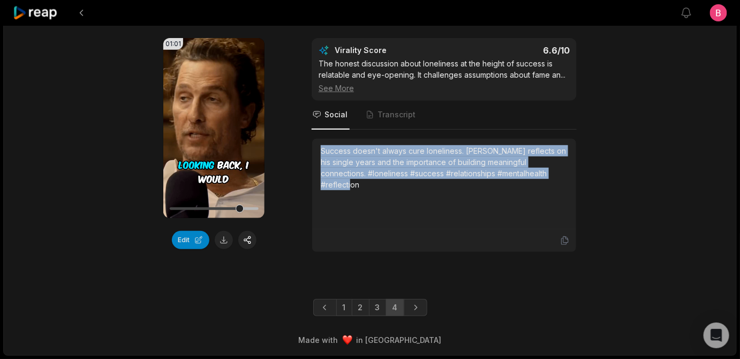
drag, startPoint x: 388, startPoint y: 244, endPoint x: 318, endPoint y: 201, distance: 82.2
click at [318, 201] on div "Success doesn't always cure loneliness. [PERSON_NAME] reflects on his single ye…" at bounding box center [444, 184] width 264 height 91
copy div "Success doesn't always cure loneliness. [PERSON_NAME] reflects on his single ye…"
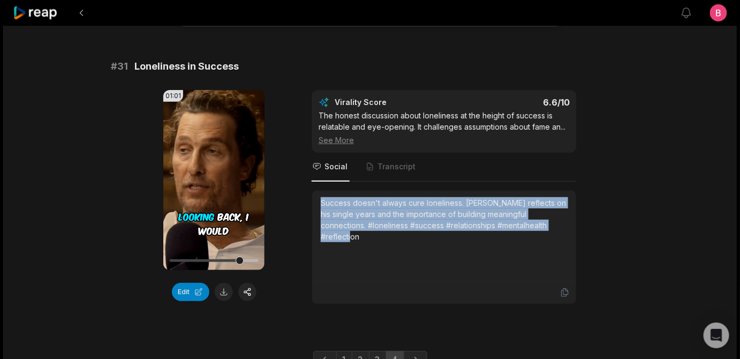
scroll to position [203, 0]
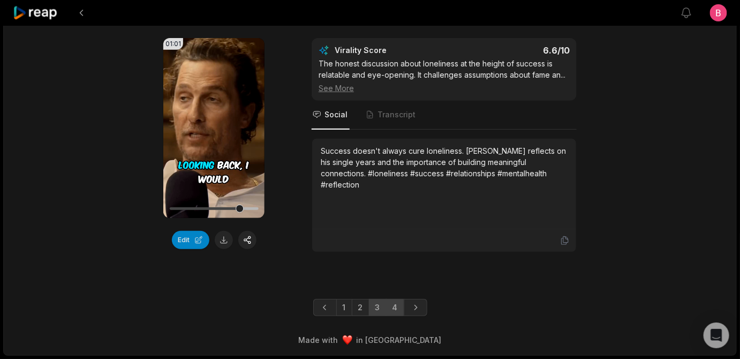
click at [386, 299] on link "3" at bounding box center [378, 307] width 18 height 17
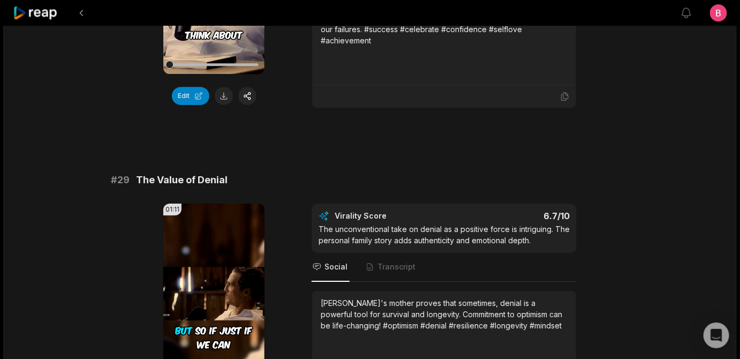
scroll to position [2578, 0]
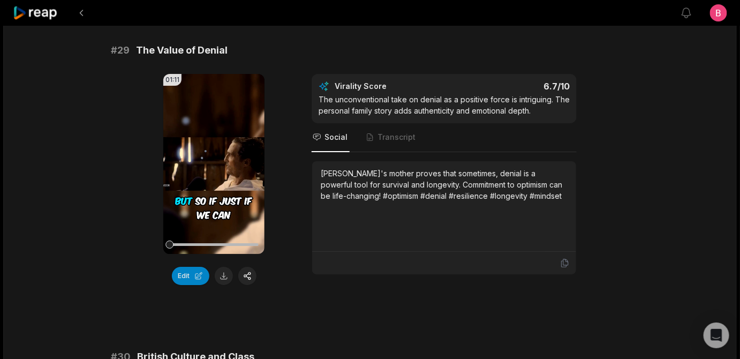
drag, startPoint x: 275, startPoint y: 64, endPoint x: 142, endPoint y: 60, distance: 132.9
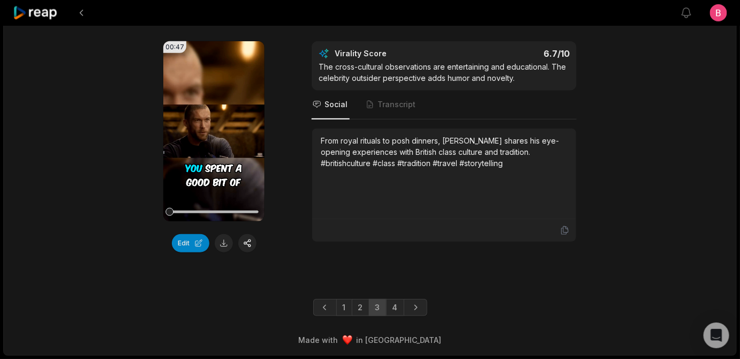
scroll to position [3357, 0]
click at [47, 14] on icon at bounding box center [36, 13] width 46 height 14
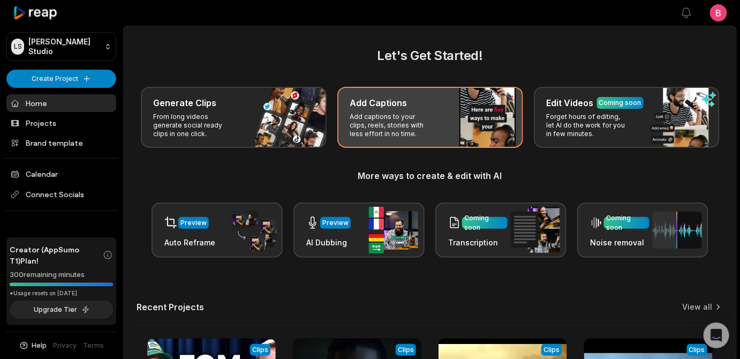
scroll to position [354, 0]
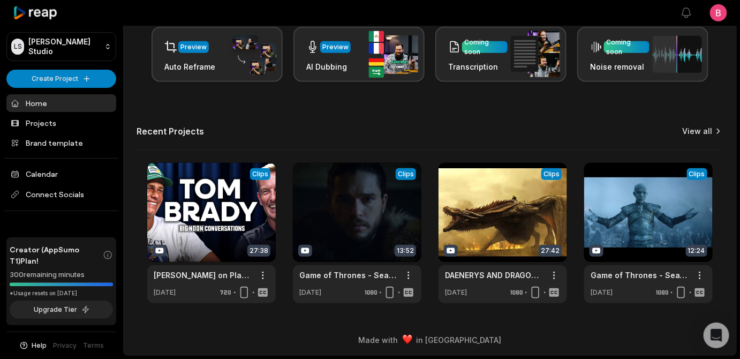
click at [688, 126] on link "View all" at bounding box center [698, 131] width 30 height 11
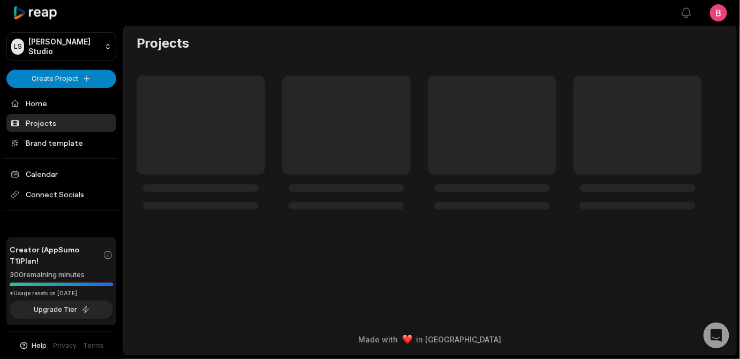
scroll to position [313, 0]
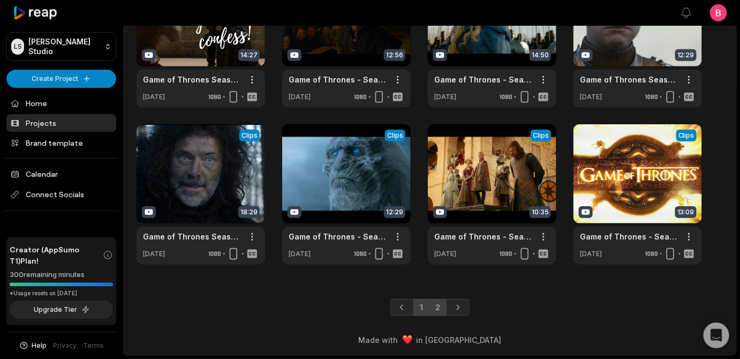
click at [442, 301] on link "2" at bounding box center [438, 307] width 18 height 17
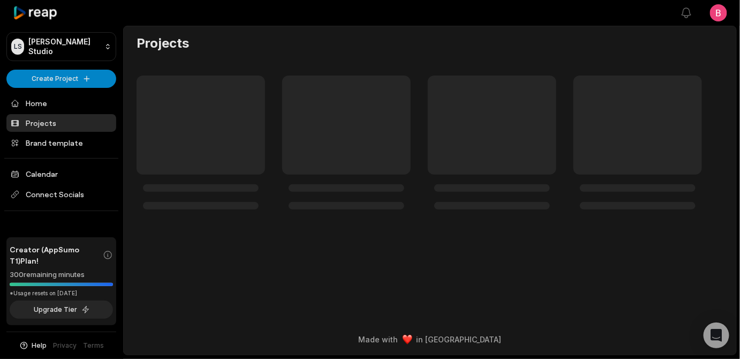
scroll to position [40, 0]
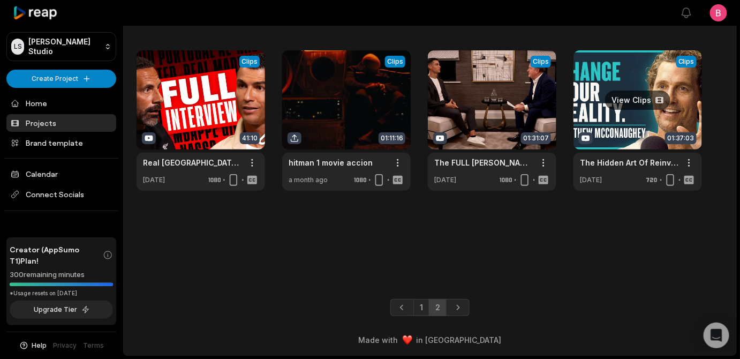
click at [647, 101] on link at bounding box center [638, 120] width 129 height 140
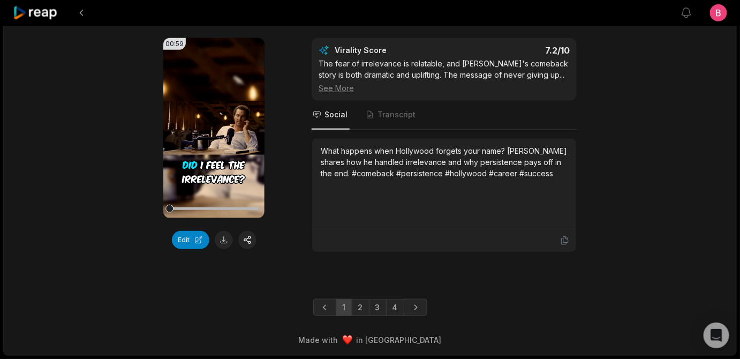
scroll to position [3374, 0]
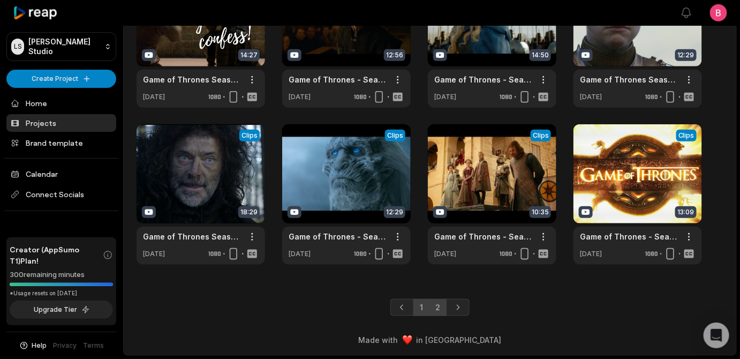
click at [441, 299] on link "2" at bounding box center [438, 307] width 18 height 17
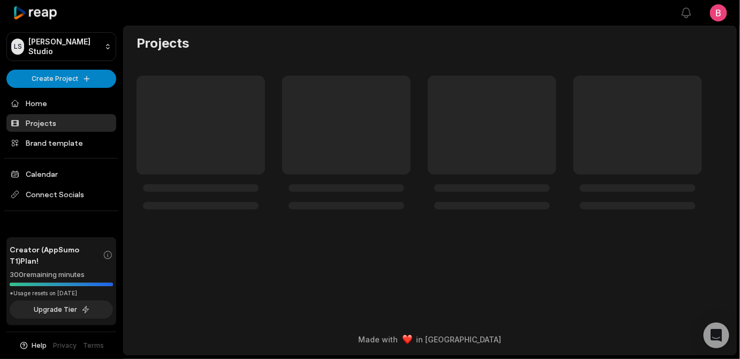
scroll to position [40, 0]
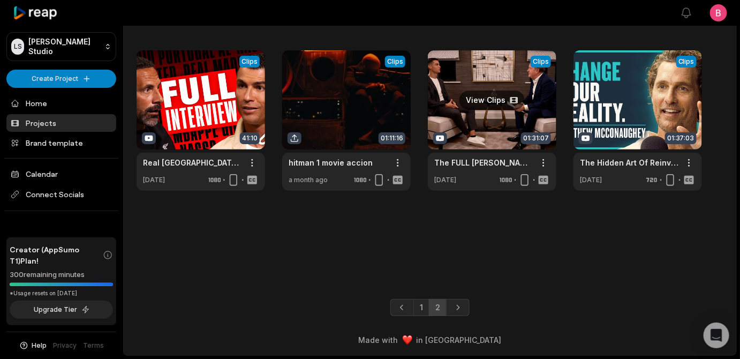
click at [497, 101] on link at bounding box center [492, 120] width 129 height 140
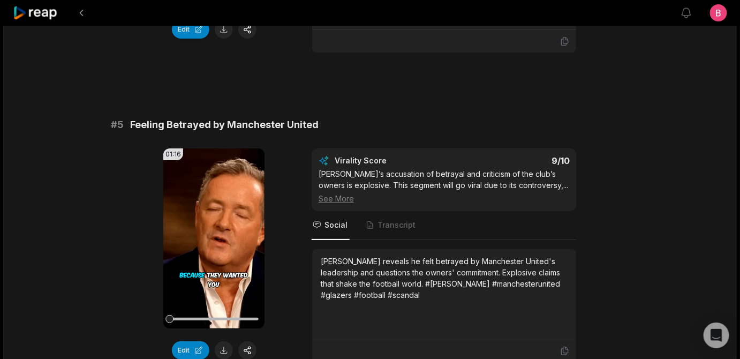
scroll to position [1428, 0]
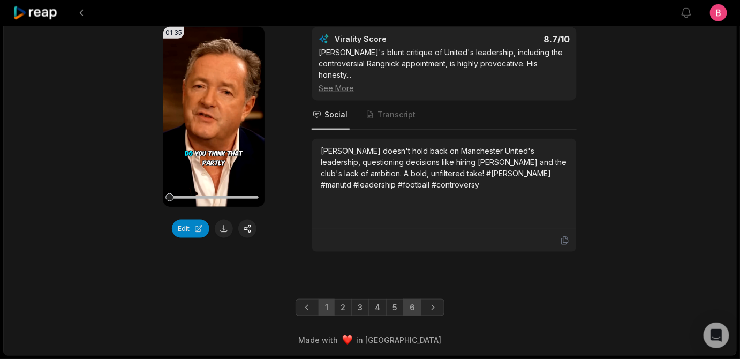
click at [417, 307] on link "6" at bounding box center [412, 307] width 18 height 17
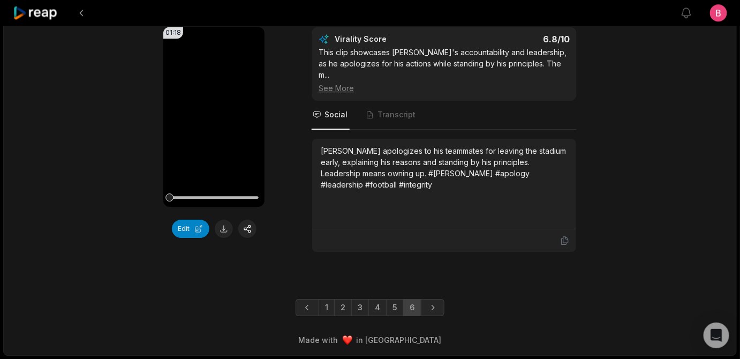
scroll to position [2553, 0]
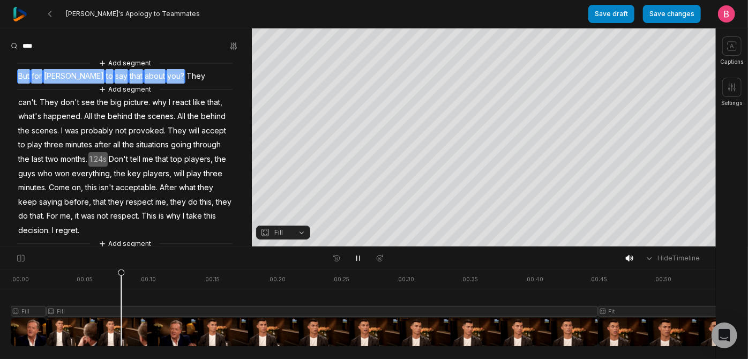
drag, startPoint x: 181, startPoint y: 86, endPoint x: 25, endPoint y: 84, distance: 155.9
click at [25, 84] on div "Add segment But for [PERSON_NAME] to say that about you? They Add segment can't…" at bounding box center [126, 223] width 252 height 332
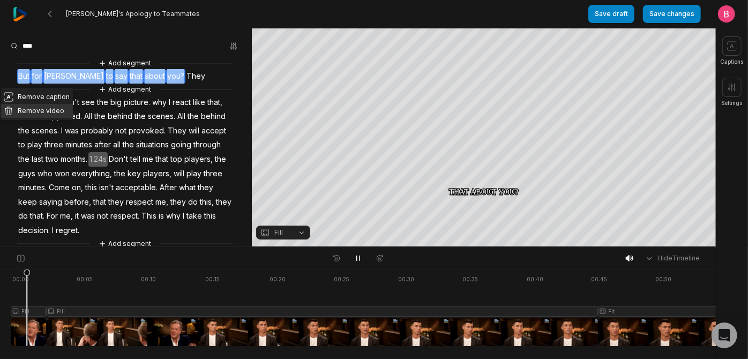
click at [37, 117] on button "Remove video" at bounding box center [37, 111] width 72 height 14
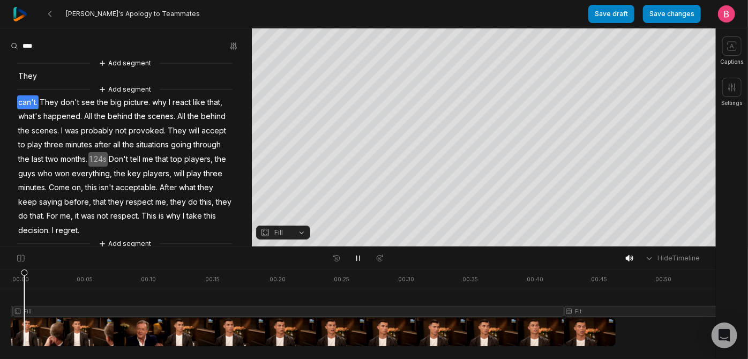
click at [28, 83] on span "They" at bounding box center [27, 76] width 21 height 14
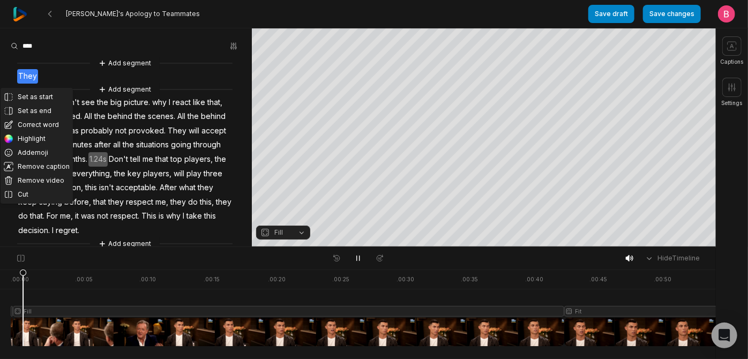
click at [291, 232] on button "Fill" at bounding box center [283, 233] width 54 height 14
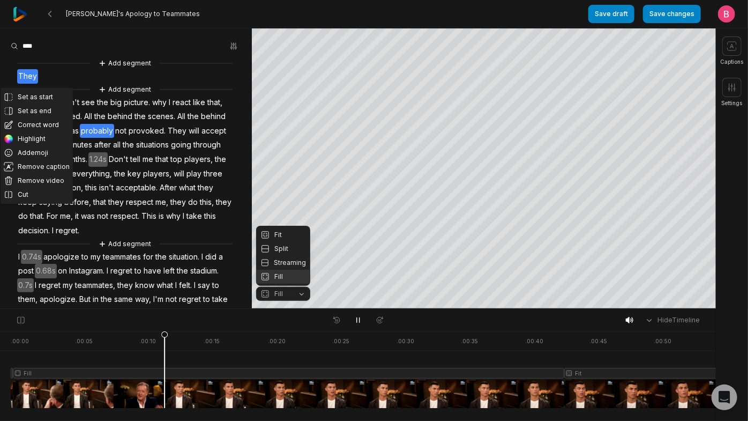
click at [16, 358] on body "Ronaldo's Apology to Teammates Save draft Save changes Open user menu Captions …" at bounding box center [374, 210] width 748 height 421
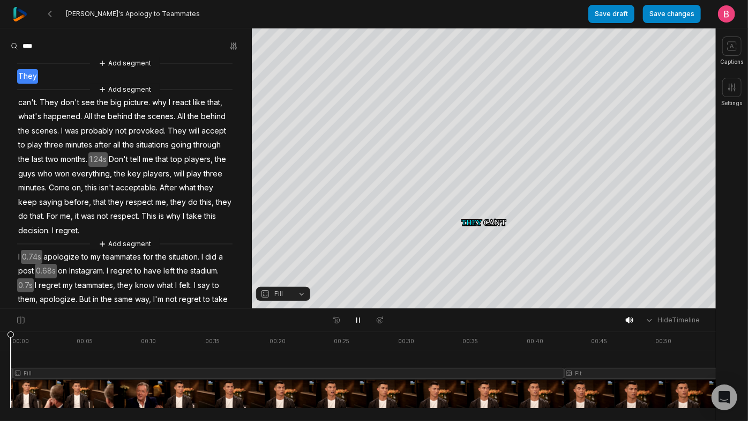
click at [13, 358] on div at bounding box center [500, 369] width 979 height 77
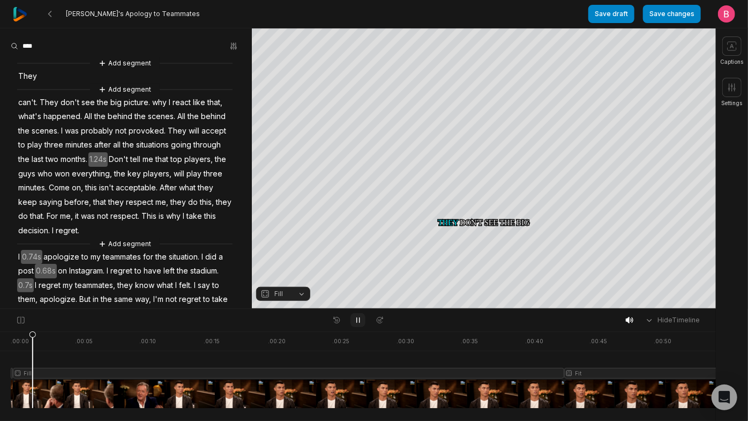
click at [362, 320] on icon at bounding box center [358, 320] width 9 height 9
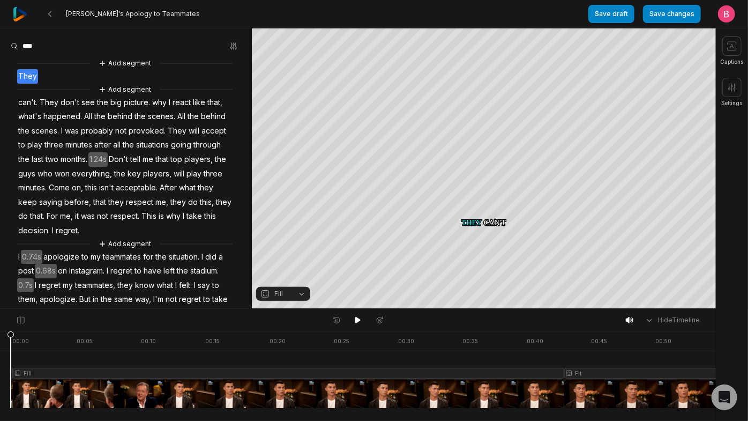
click at [13, 358] on div at bounding box center [500, 369] width 979 height 77
click at [291, 292] on button "Fill" at bounding box center [283, 294] width 54 height 14
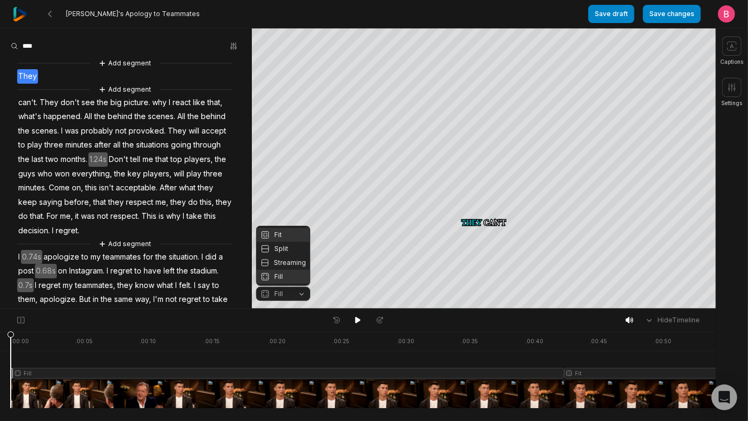
click at [286, 228] on div "Fit" at bounding box center [283, 235] width 54 height 14
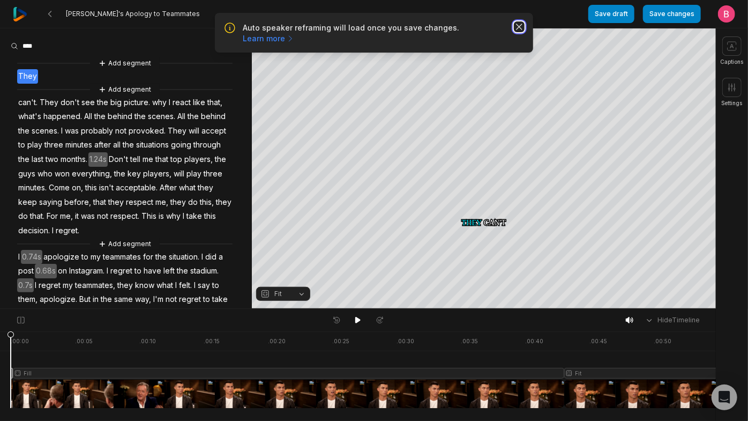
click at [515, 32] on icon "button" at bounding box center [519, 26] width 11 height 11
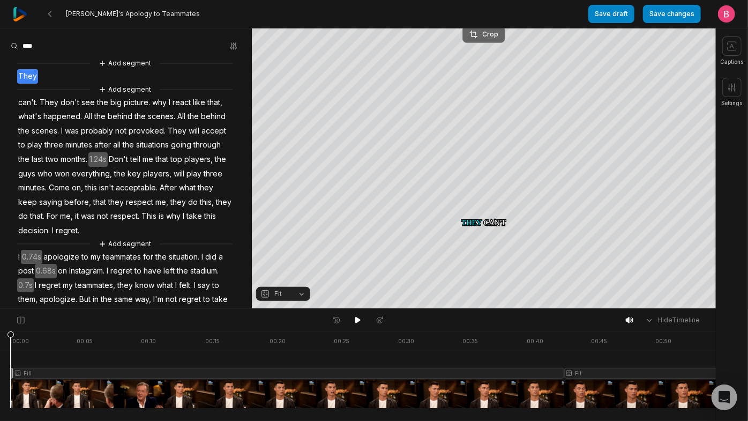
click at [486, 35] on div "Crop" at bounding box center [483, 34] width 29 height 10
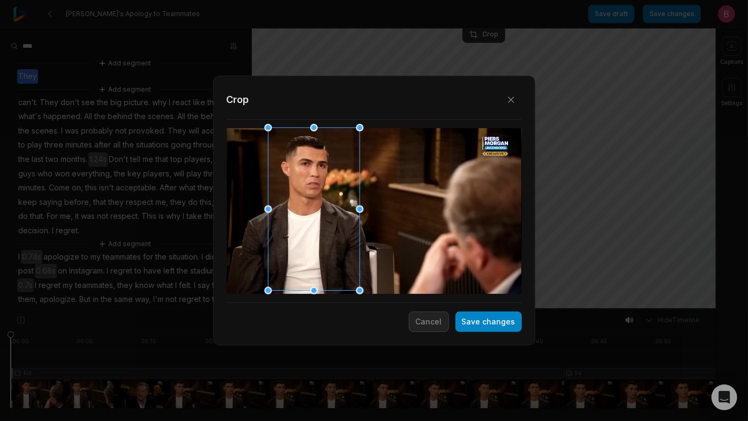
drag, startPoint x: 382, startPoint y: 201, endPoint x: 321, endPoint y: 209, distance: 61.0
click at [321, 209] on div at bounding box center [311, 209] width 92 height 163
click at [484, 323] on button "Save changes" at bounding box center [488, 321] width 66 height 20
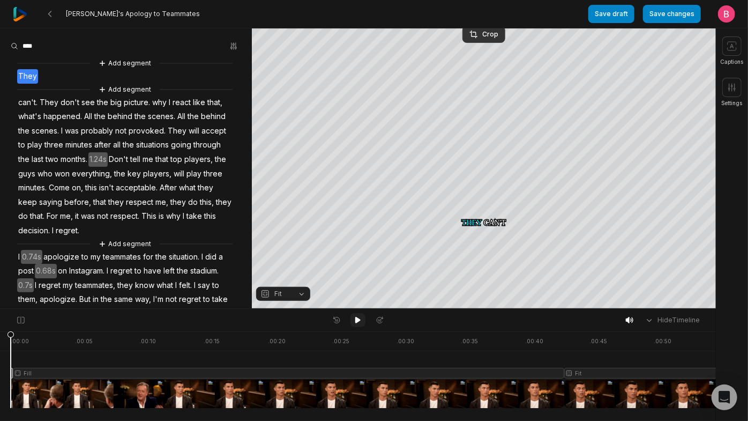
click at [361, 323] on icon at bounding box center [358, 320] width 9 height 9
click at [356, 323] on icon at bounding box center [358, 320] width 9 height 9
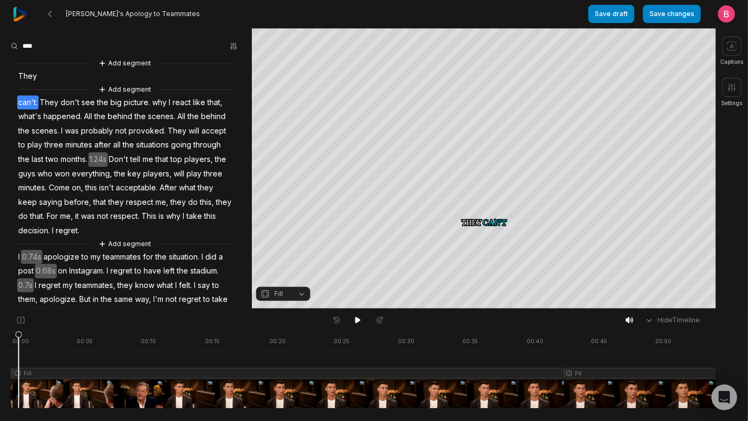
click at [300, 297] on button "Fill" at bounding box center [283, 294] width 54 height 14
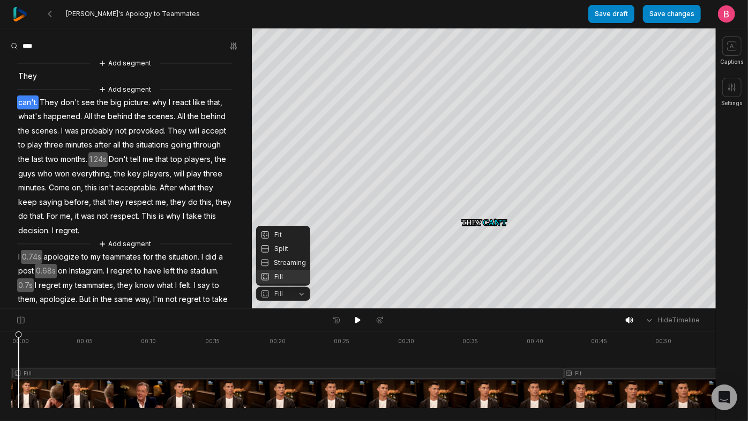
click at [360, 325] on body "Ronaldo's Apology to Teammates Save draft Save changes Open user menu Captions …" at bounding box center [374, 210] width 748 height 421
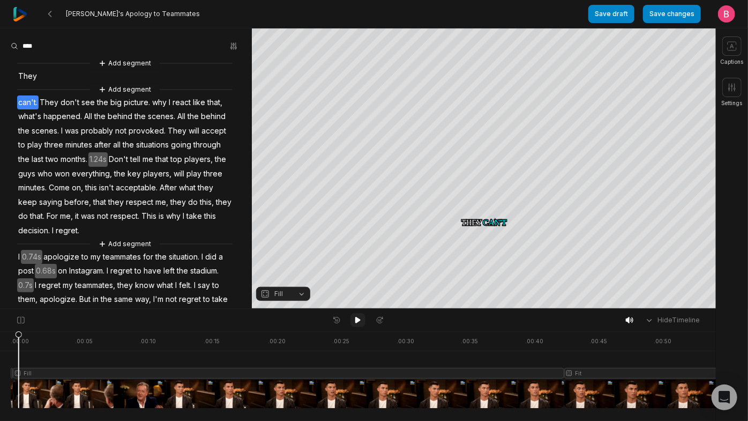
click at [354, 322] on icon at bounding box center [358, 320] width 9 height 9
click at [292, 298] on button "Fill" at bounding box center [283, 294] width 54 height 14
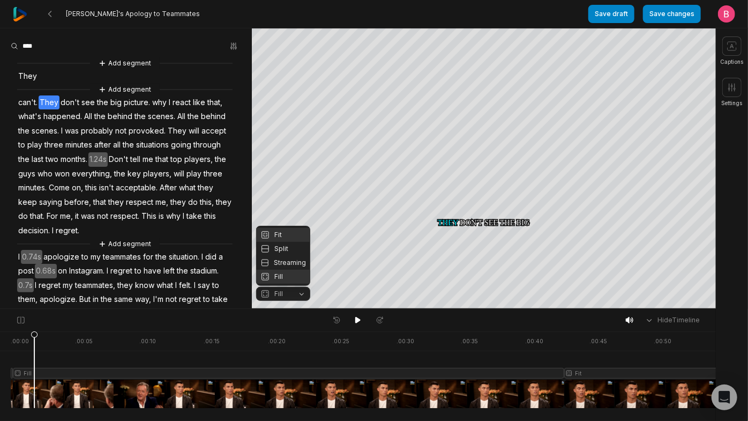
click at [281, 228] on div "Fit" at bounding box center [283, 235] width 54 height 14
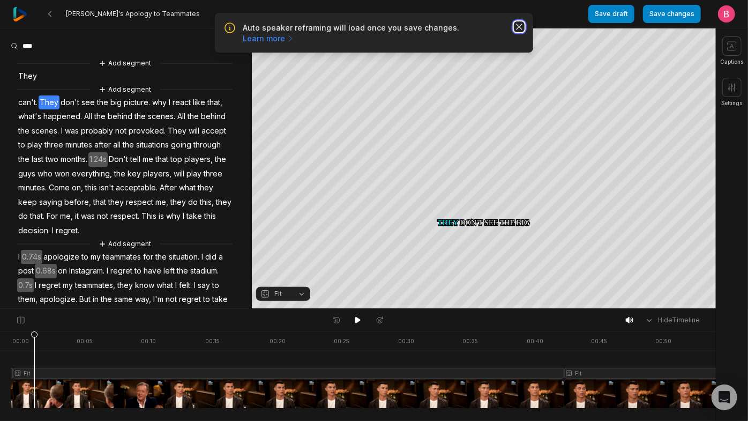
click at [514, 32] on icon "button" at bounding box center [519, 26] width 11 height 11
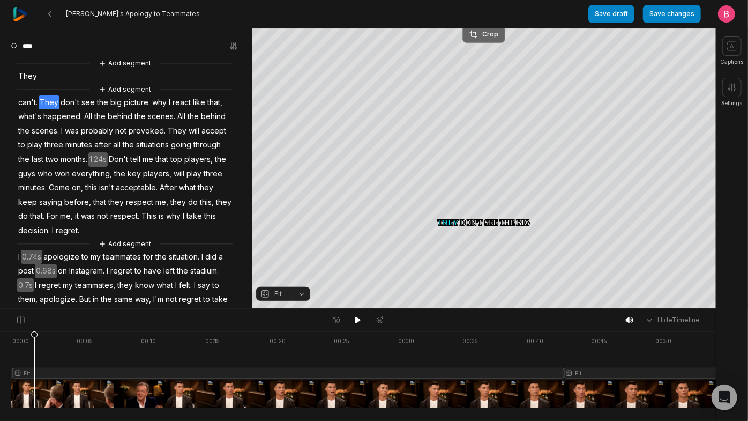
click at [483, 33] on div "Crop" at bounding box center [483, 34] width 29 height 10
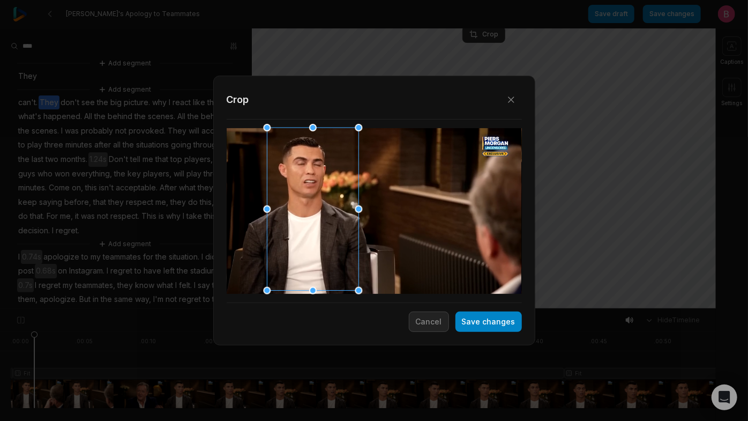
drag, startPoint x: 362, startPoint y: 200, endPoint x: 301, endPoint y: 206, distance: 61.8
click at [301, 206] on div at bounding box center [310, 209] width 92 height 163
click at [483, 321] on button "Save changes" at bounding box center [488, 321] width 66 height 20
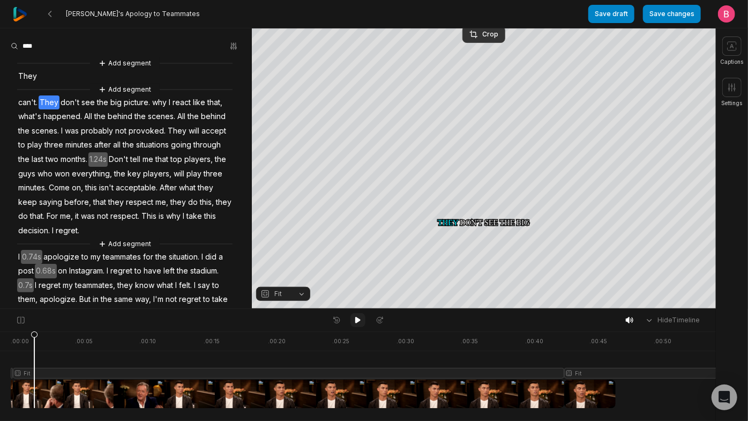
click at [354, 323] on icon at bounding box center [358, 320] width 9 height 9
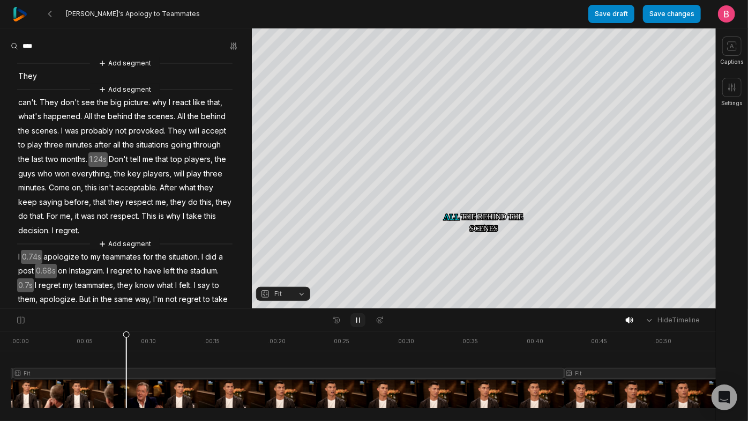
click at [360, 322] on icon at bounding box center [358, 320] width 9 height 9
click at [119, 358] on div at bounding box center [500, 369] width 979 height 77
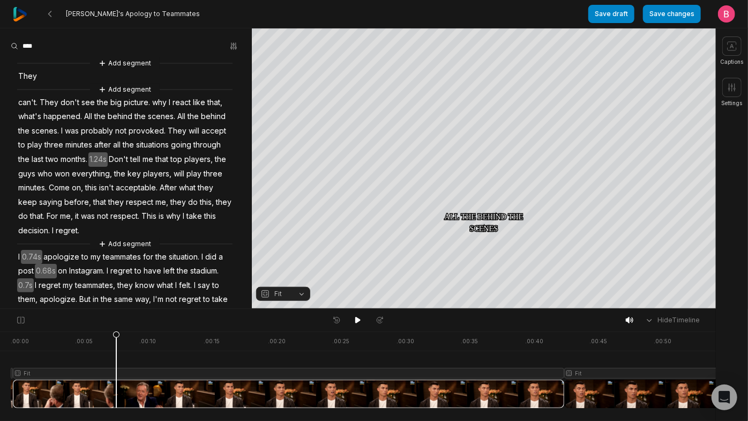
click at [112, 358] on div at bounding box center [500, 369] width 979 height 77
click at [106, 358] on div at bounding box center [500, 369] width 979 height 77
click at [357, 321] on icon at bounding box center [357, 320] width 5 height 6
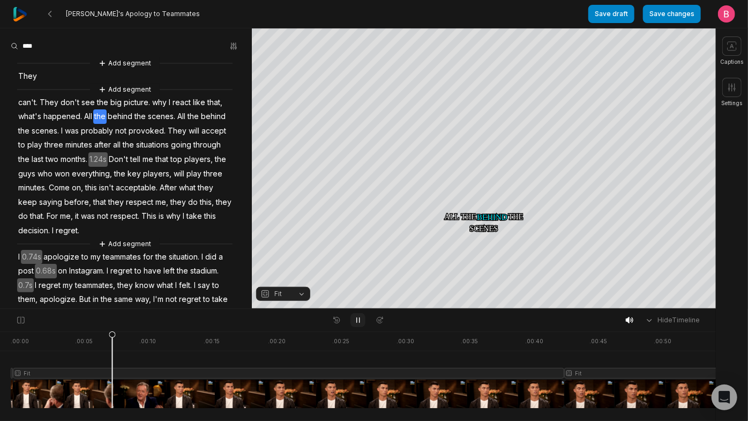
click at [357, 321] on icon at bounding box center [358, 320] width 9 height 9
drag, startPoint x: 56, startPoint y: 171, endPoint x: 113, endPoint y: 151, distance: 60.8
click at [113, 151] on div "Add segment They Add segment can't. They don't see the big picture. why I react…" at bounding box center [126, 223] width 252 height 332
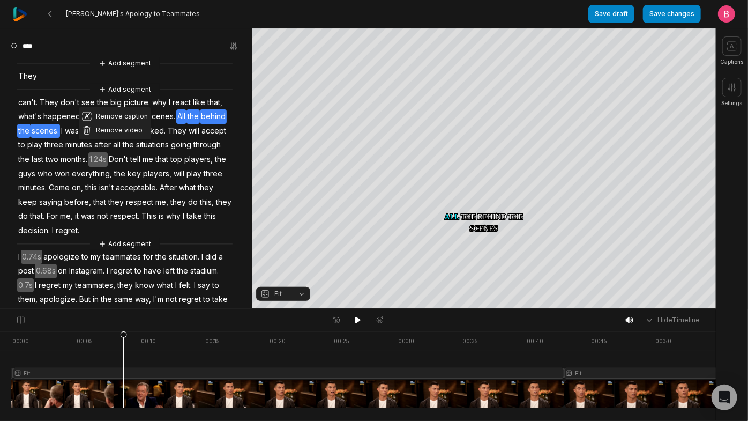
click at [147, 124] on span "scenes." at bounding box center [161, 116] width 29 height 14
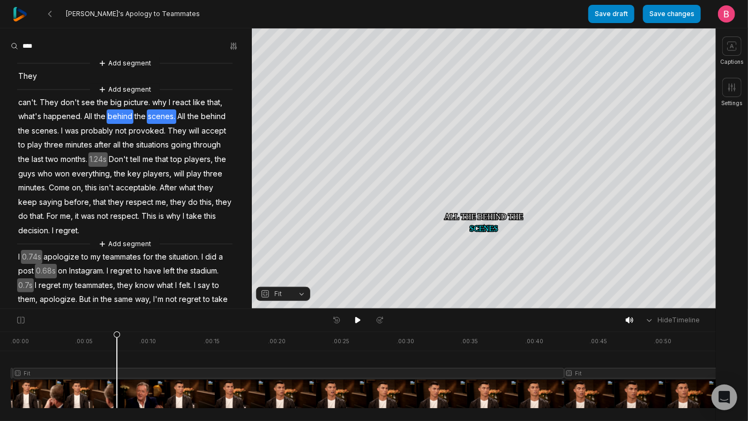
click at [107, 124] on span "behind" at bounding box center [120, 116] width 27 height 14
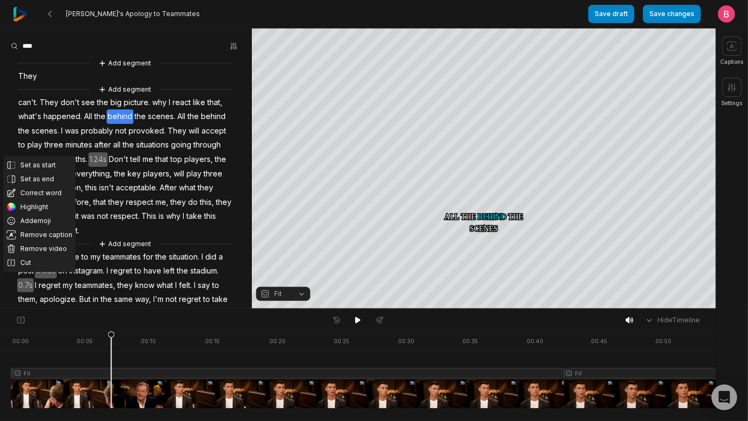
click at [93, 124] on span "All" at bounding box center [88, 116] width 10 height 14
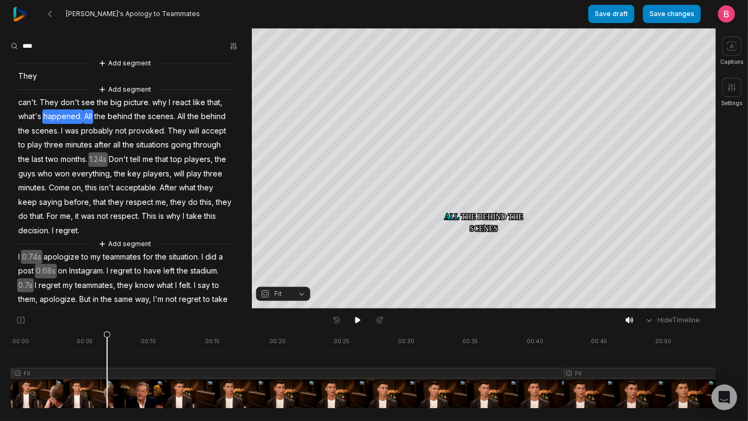
click at [83, 124] on span "happened." at bounding box center [62, 116] width 41 height 14
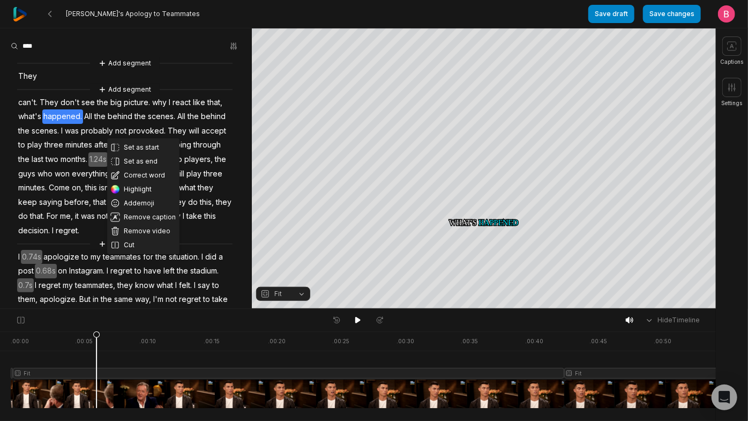
click at [93, 124] on span "All" at bounding box center [88, 116] width 10 height 14
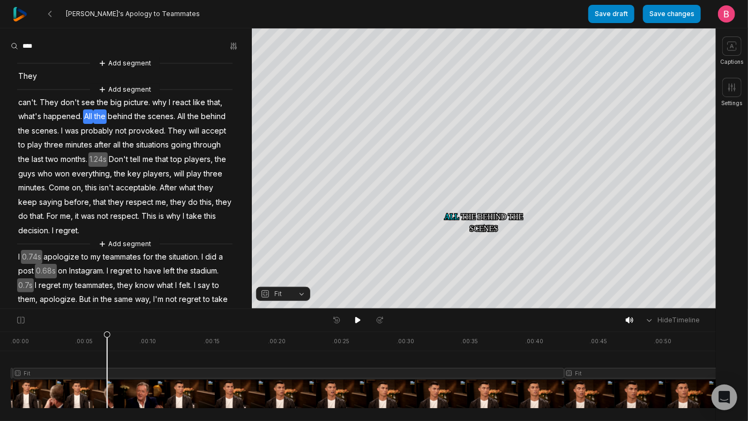
click at [107, 124] on span "the" at bounding box center [99, 116] width 13 height 14
click at [93, 124] on span "All" at bounding box center [88, 116] width 10 height 14
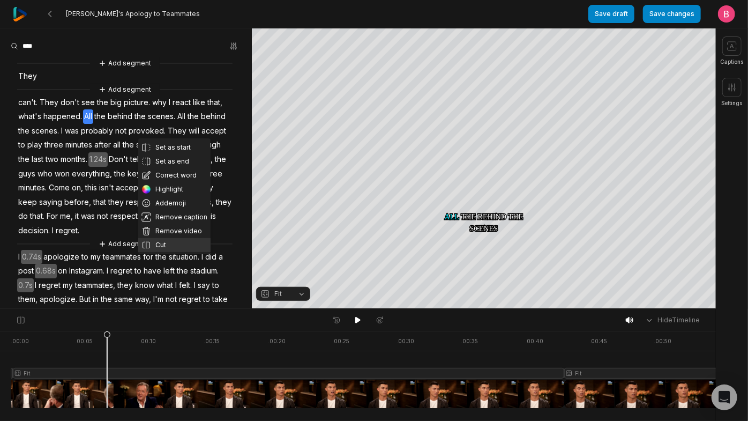
click at [153, 252] on button "Cut" at bounding box center [174, 245] width 72 height 14
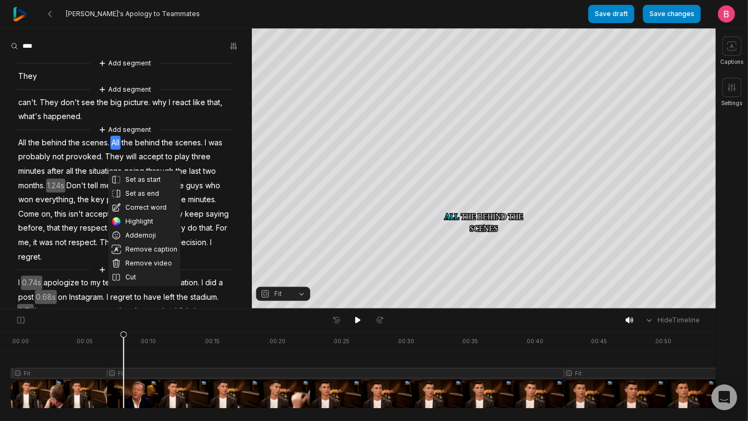
click at [159, 284] on button "Cut" at bounding box center [144, 277] width 72 height 14
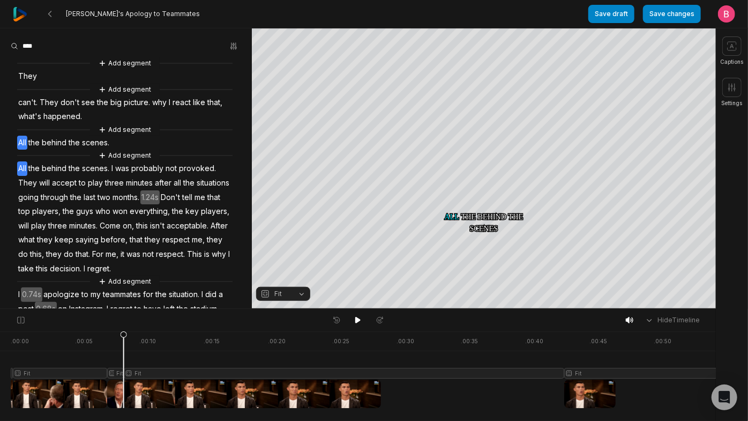
click at [27, 150] on span "All" at bounding box center [22, 143] width 10 height 14
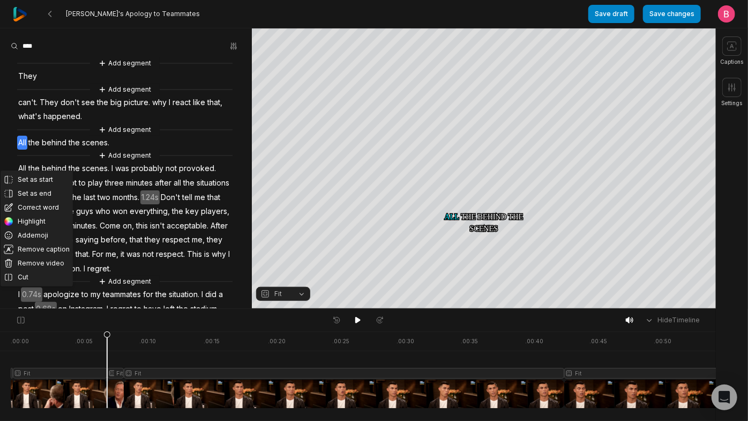
click at [119, 389] on div at bounding box center [500, 369] width 979 height 77
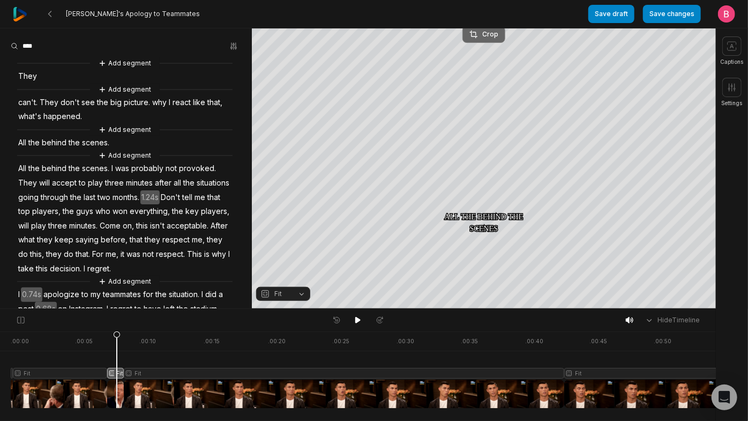
click at [489, 34] on div "Crop" at bounding box center [483, 34] width 29 height 10
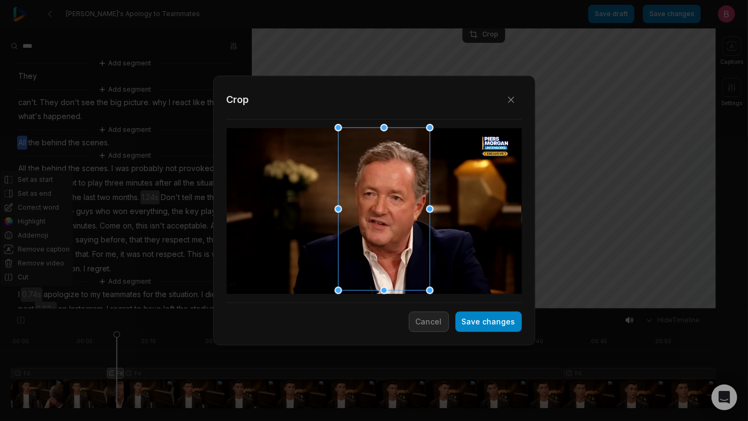
drag, startPoint x: 334, startPoint y: 209, endPoint x: 406, endPoint y: 208, distance: 71.3
click at [406, 208] on div at bounding box center [381, 209] width 92 height 163
click at [455, 323] on button "Save changes" at bounding box center [488, 321] width 66 height 20
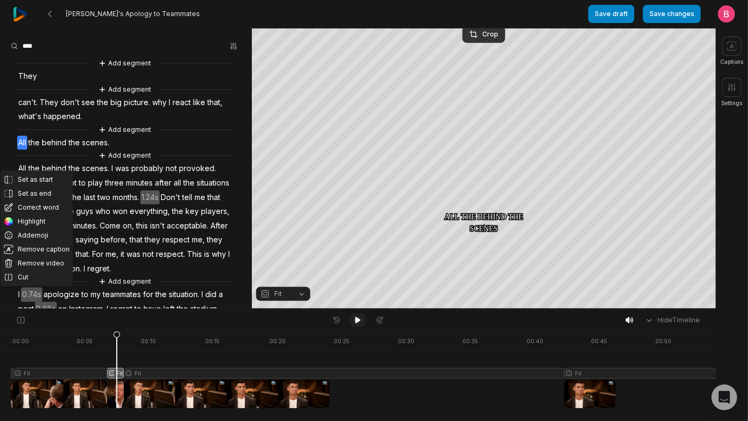
click at [357, 320] on icon at bounding box center [357, 320] width 5 height 6
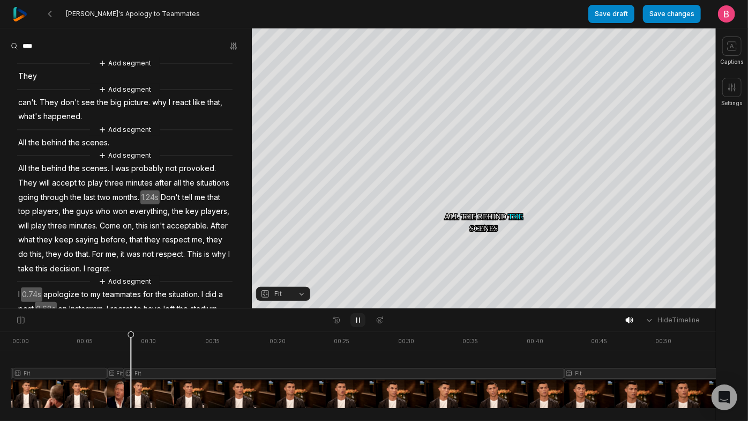
click at [355, 319] on icon at bounding box center [358, 320] width 9 height 9
click at [357, 324] on icon at bounding box center [358, 320] width 9 height 9
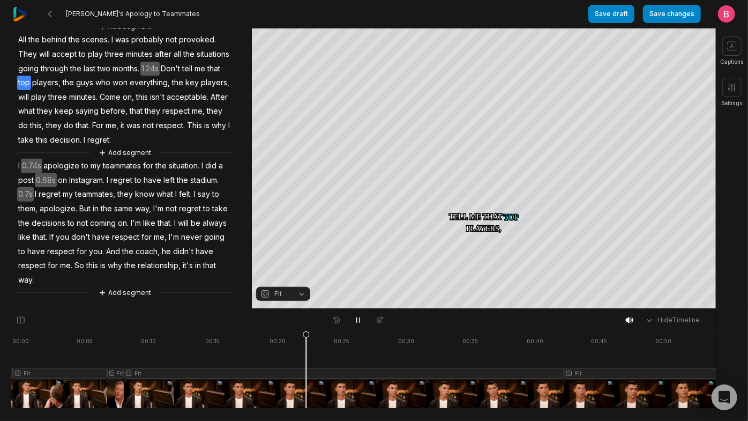
scroll to position [315, 0]
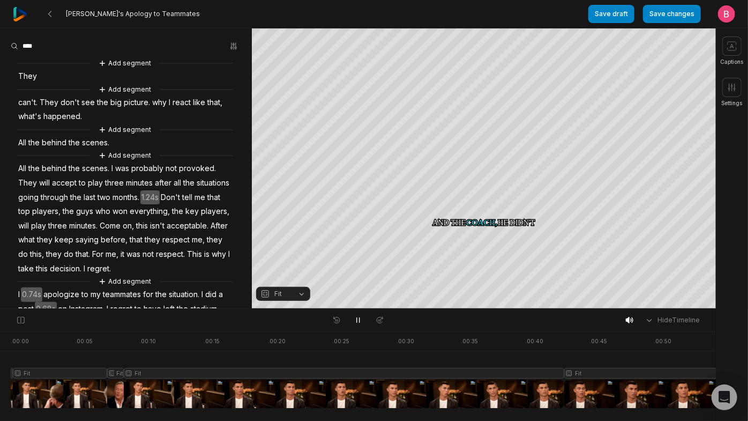
scroll to position [315, 0]
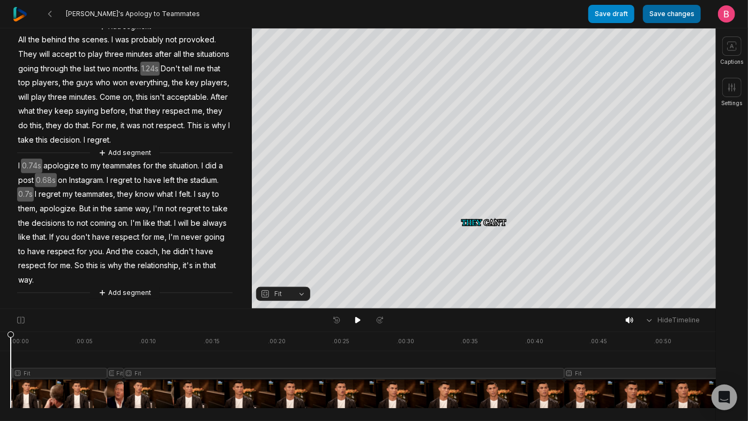
click at [664, 20] on button "Save changes" at bounding box center [672, 14] width 58 height 18
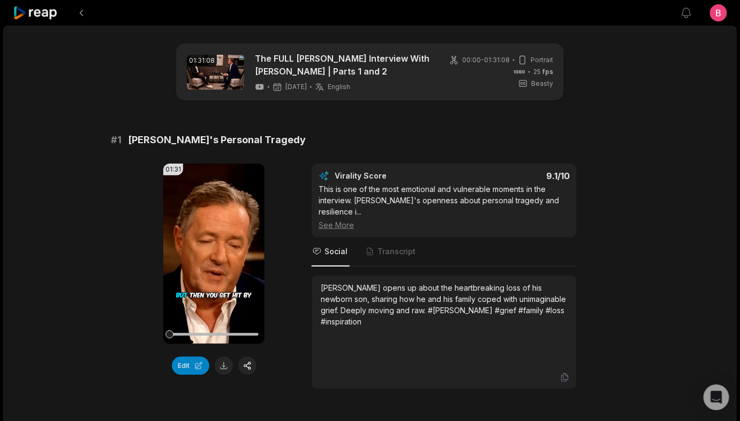
scroll to position [3329, 0]
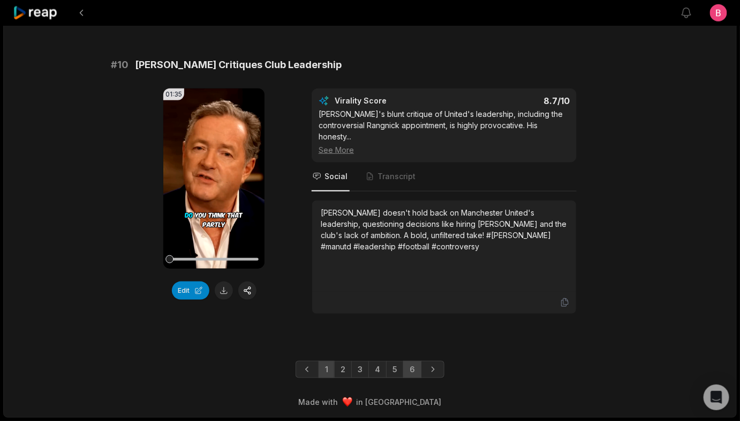
click at [418, 361] on link "6" at bounding box center [412, 369] width 18 height 17
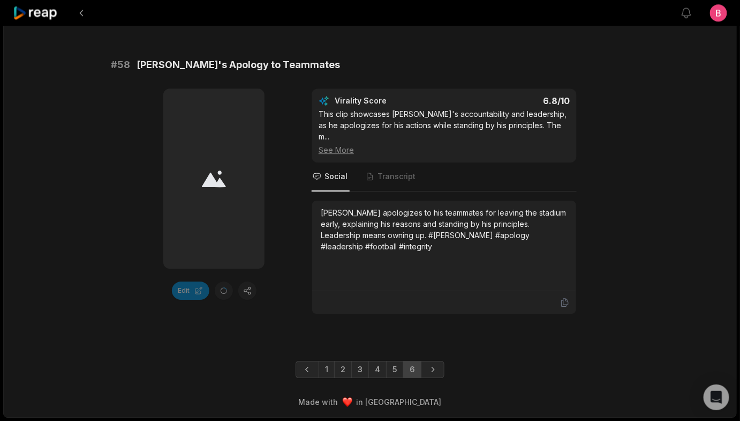
scroll to position [2361, 0]
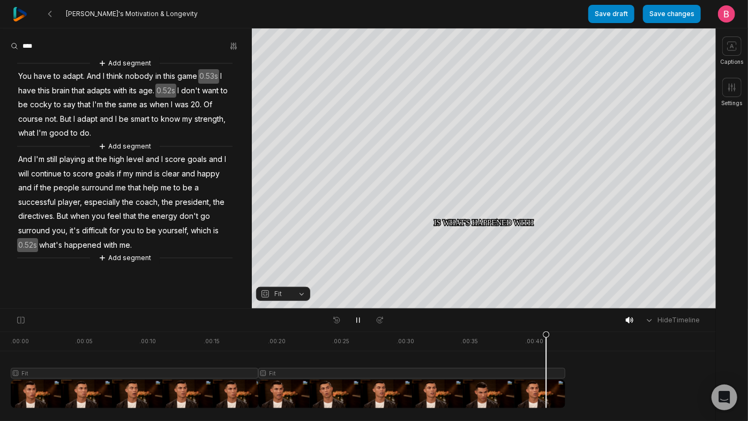
scroll to position [74, 0]
click at [355, 322] on icon at bounding box center [357, 320] width 5 height 6
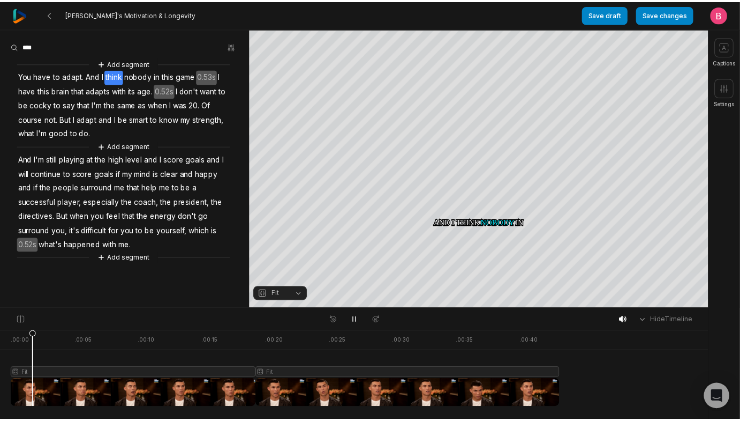
scroll to position [0, 0]
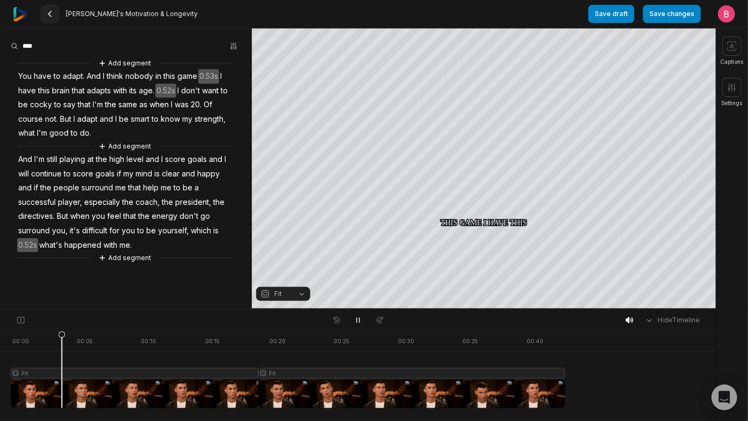
click at [51, 14] on 335 at bounding box center [50, 13] width 3 height 5
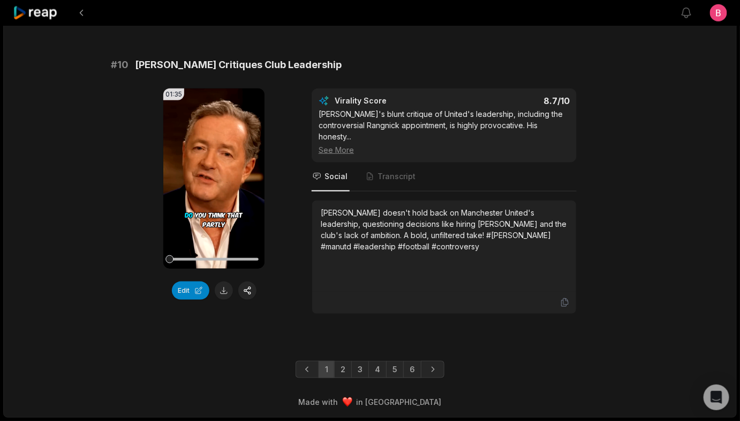
scroll to position [3329, 0]
click at [422, 367] on link "6" at bounding box center [412, 369] width 18 height 17
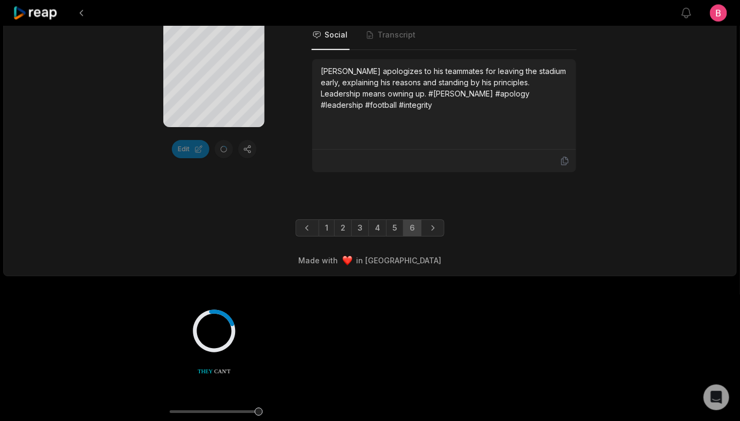
scroll to position [2491, 0]
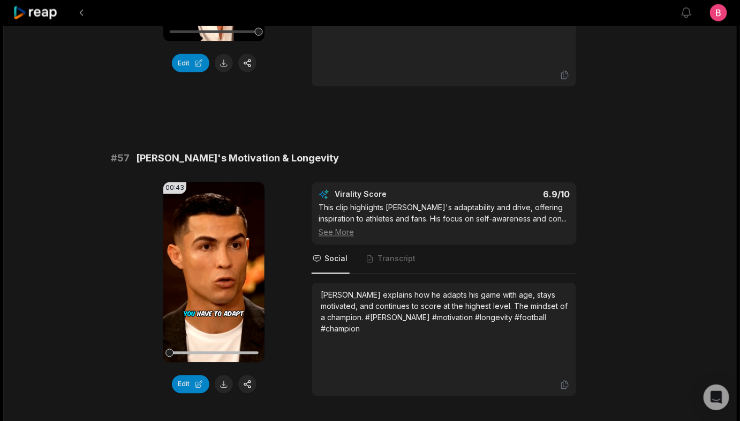
scroll to position [1516, 0]
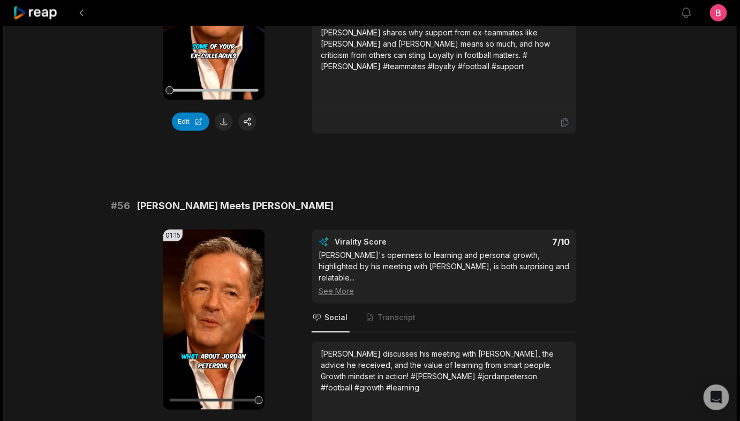
click at [214, 14] on icon at bounding box center [214, 9] width 8 height 9
click at [291, 134] on div "00:54 Your browser does not support mp4 format. Edit Virality Score 7.1 /10 Thi…" at bounding box center [370, 27] width 519 height 214
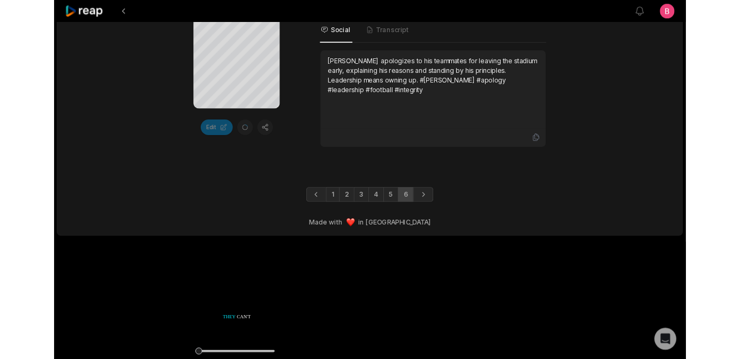
scroll to position [2582, 0]
